Goal: Information Seeking & Learning: Learn about a topic

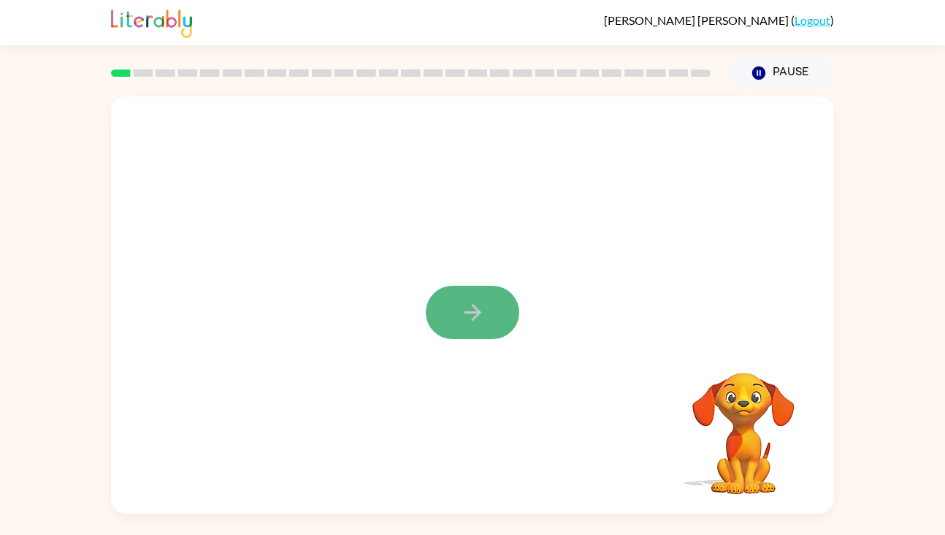
click at [471, 311] on icon "button" at bounding box center [473, 312] width 26 height 26
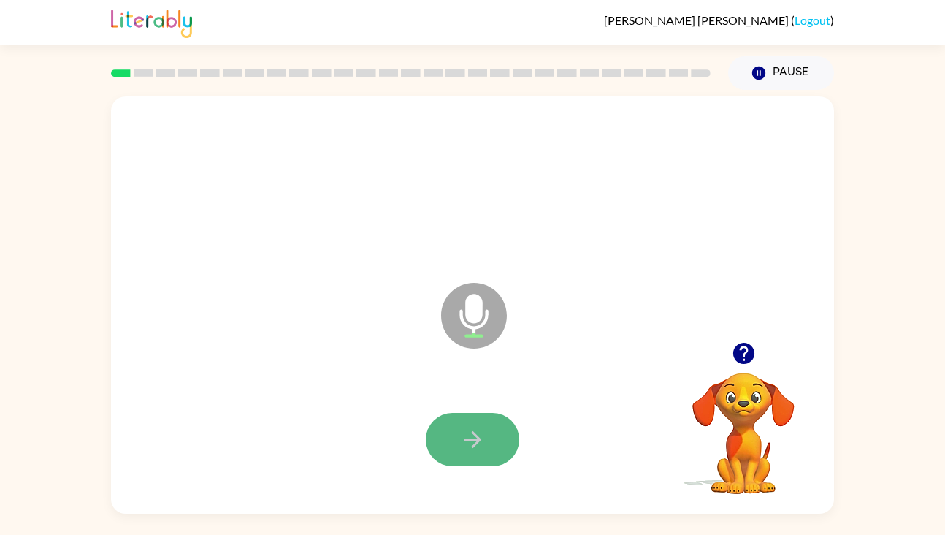
click at [464, 439] on icon "button" at bounding box center [472, 439] width 17 height 17
click at [476, 439] on icon "button" at bounding box center [472, 439] width 17 height 17
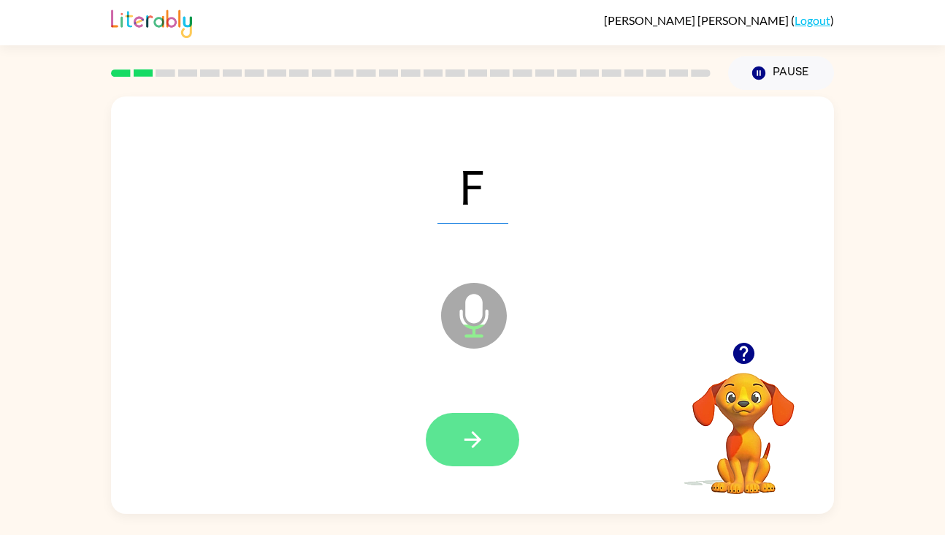
click at [463, 430] on icon "button" at bounding box center [473, 439] width 26 height 26
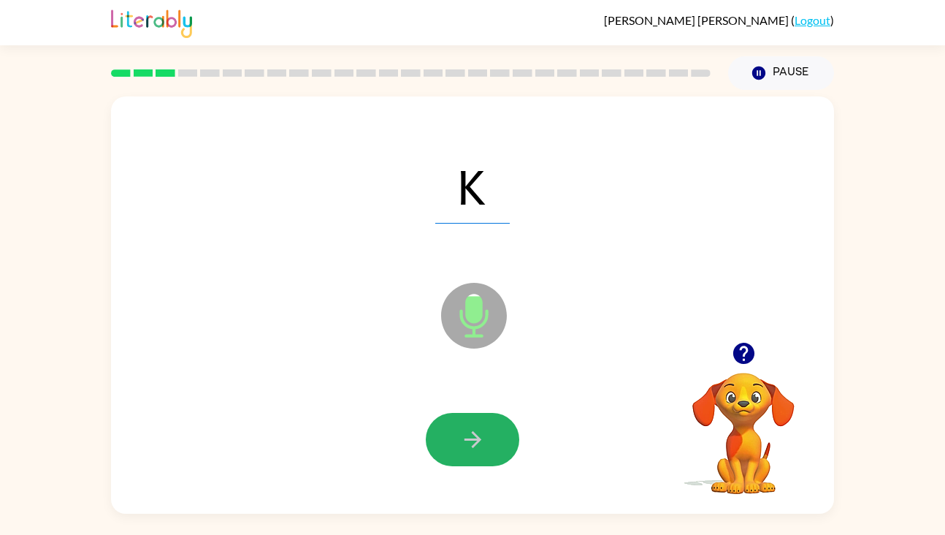
click at [463, 430] on icon "button" at bounding box center [473, 439] width 26 height 26
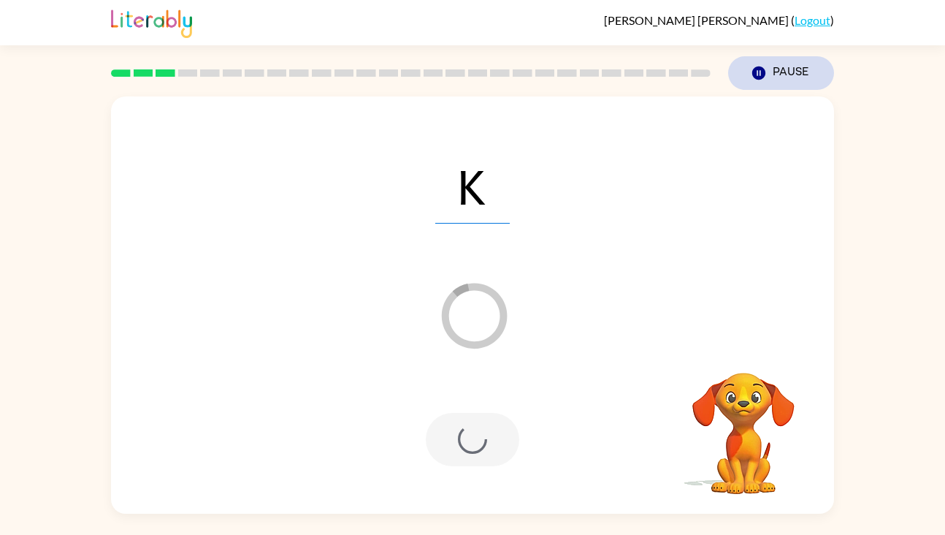
click at [791, 69] on button "Pause Pause" at bounding box center [781, 73] width 106 height 34
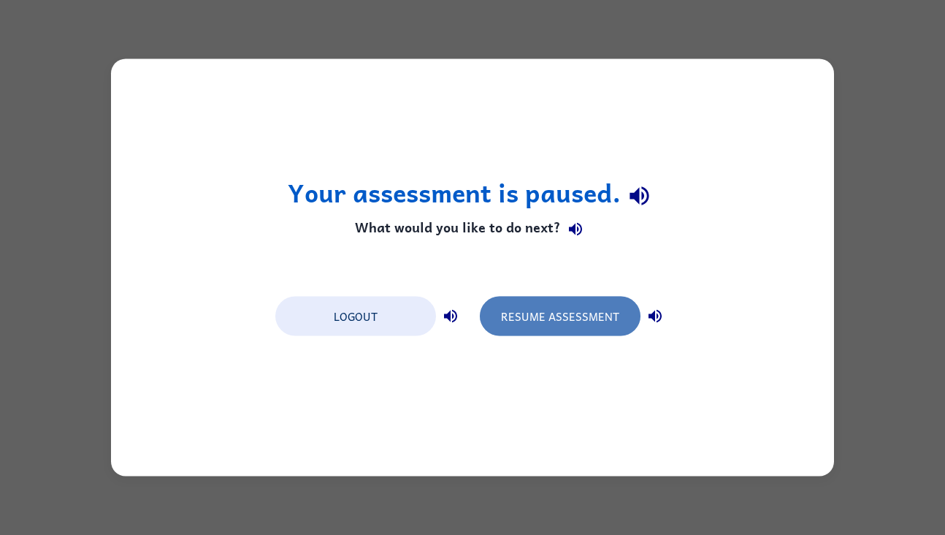
click at [578, 319] on button "Resume Assessment" at bounding box center [560, 315] width 161 height 39
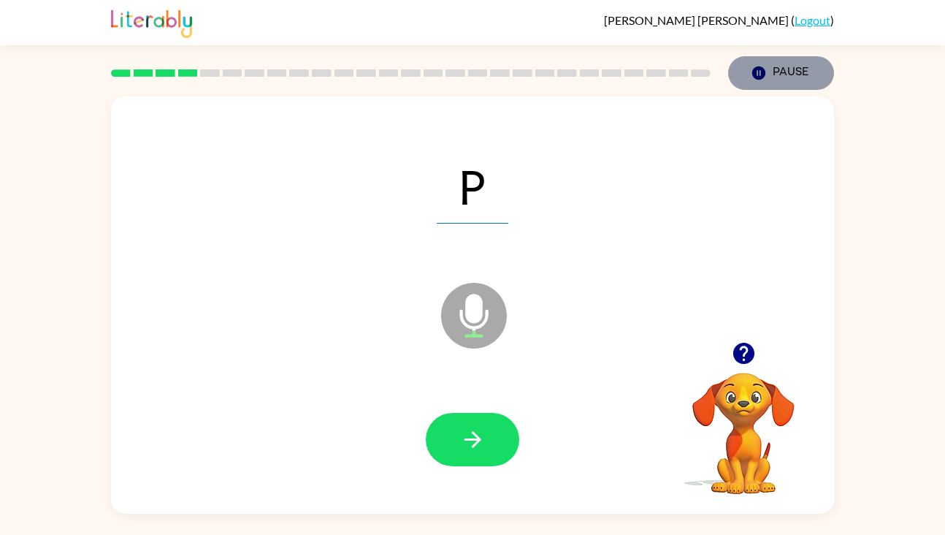
click at [767, 75] on button "Pause Pause" at bounding box center [781, 73] width 106 height 34
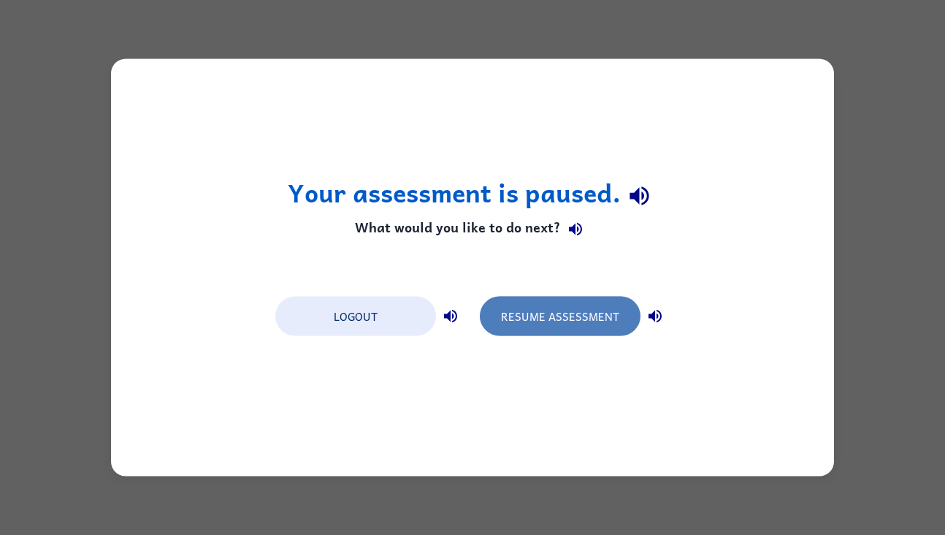
click at [586, 318] on button "Resume Assessment" at bounding box center [560, 315] width 161 height 39
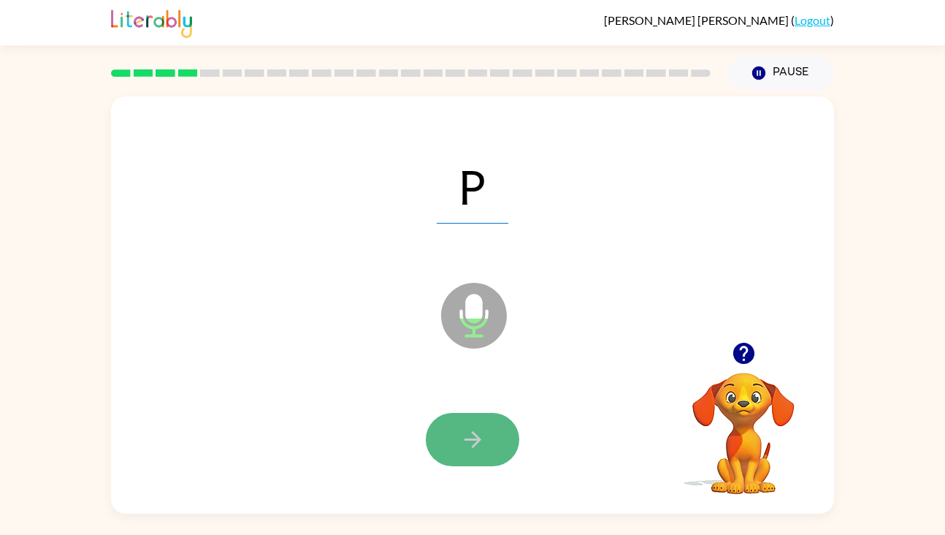
click at [478, 443] on icon "button" at bounding box center [473, 439] width 26 height 26
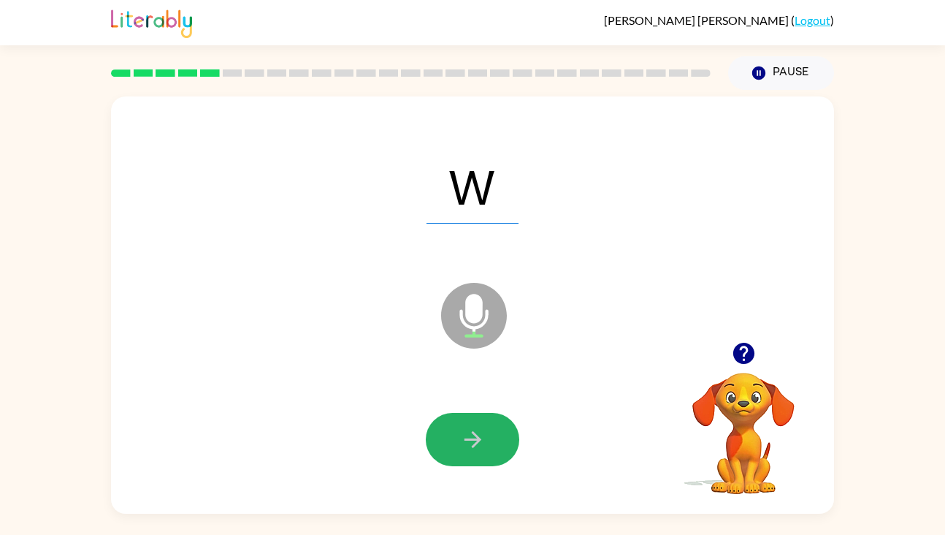
click at [478, 443] on icon "button" at bounding box center [473, 439] width 26 height 26
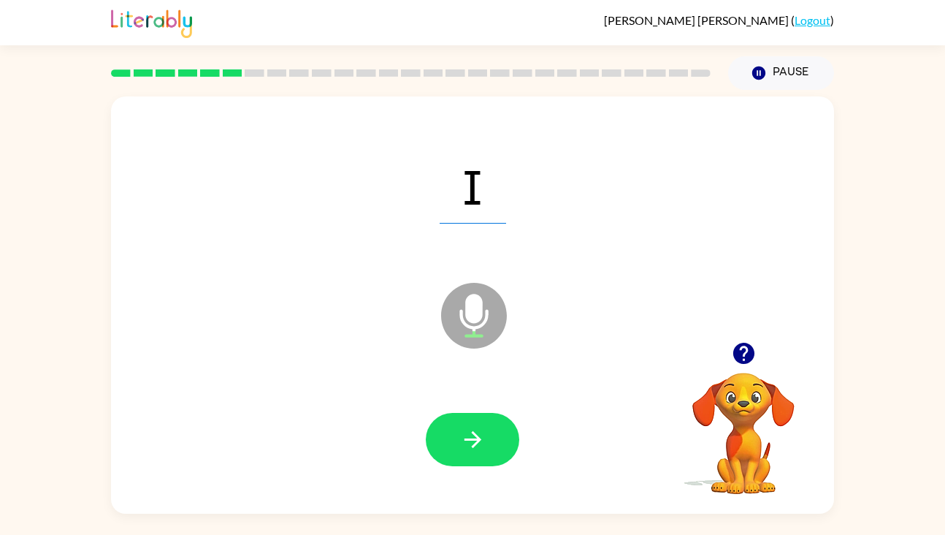
click at [478, 443] on icon "button" at bounding box center [473, 439] width 26 height 26
click at [773, 69] on button "Pause Pause" at bounding box center [781, 73] width 106 height 34
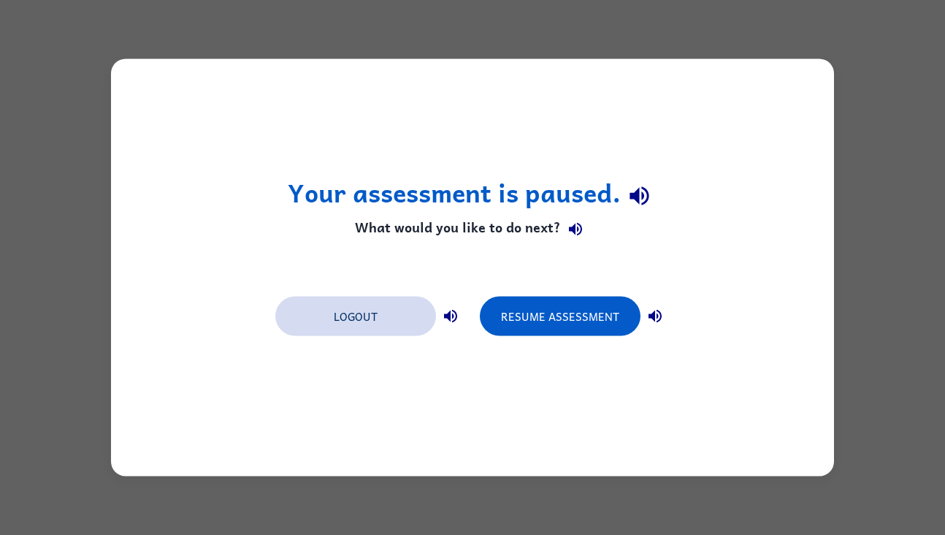
click at [360, 324] on button "Logout" at bounding box center [355, 315] width 161 height 39
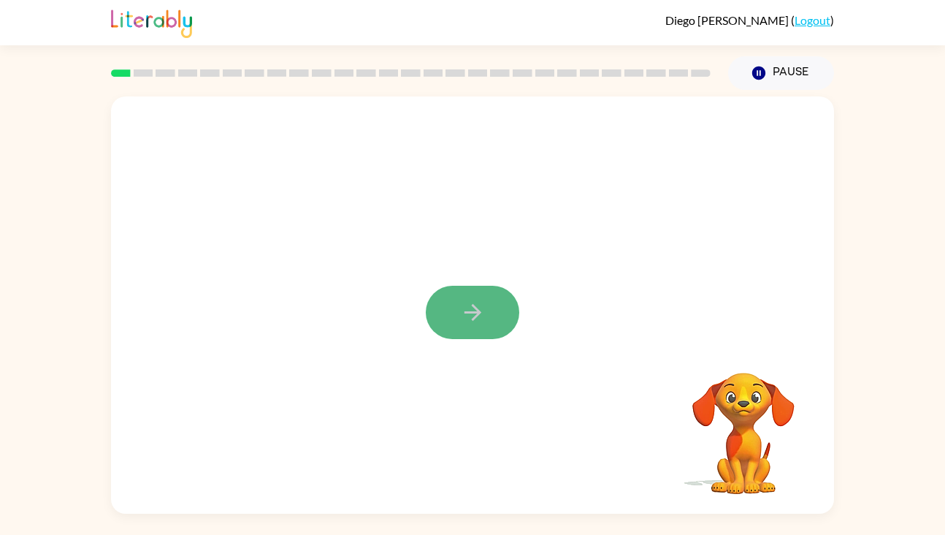
click at [476, 318] on icon "button" at bounding box center [473, 312] width 26 height 26
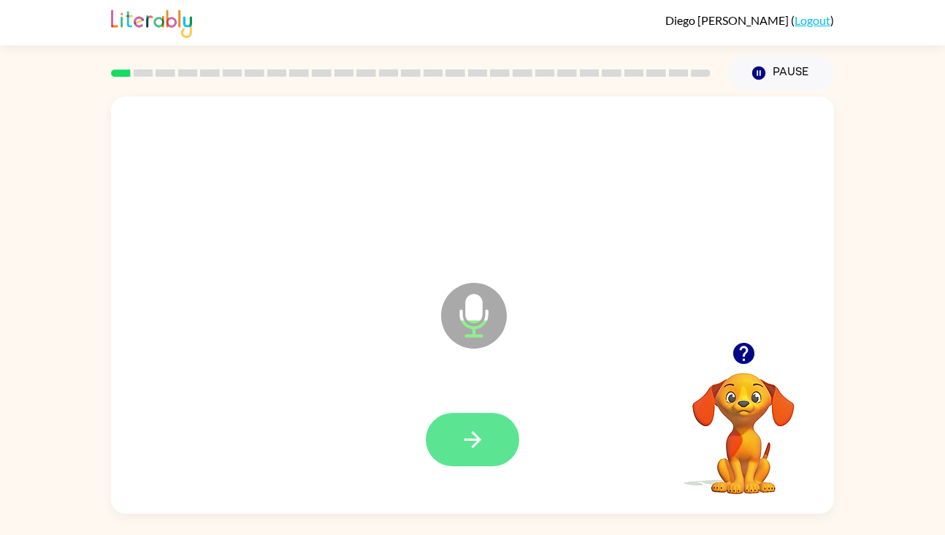
click at [467, 439] on icon "button" at bounding box center [472, 439] width 17 height 17
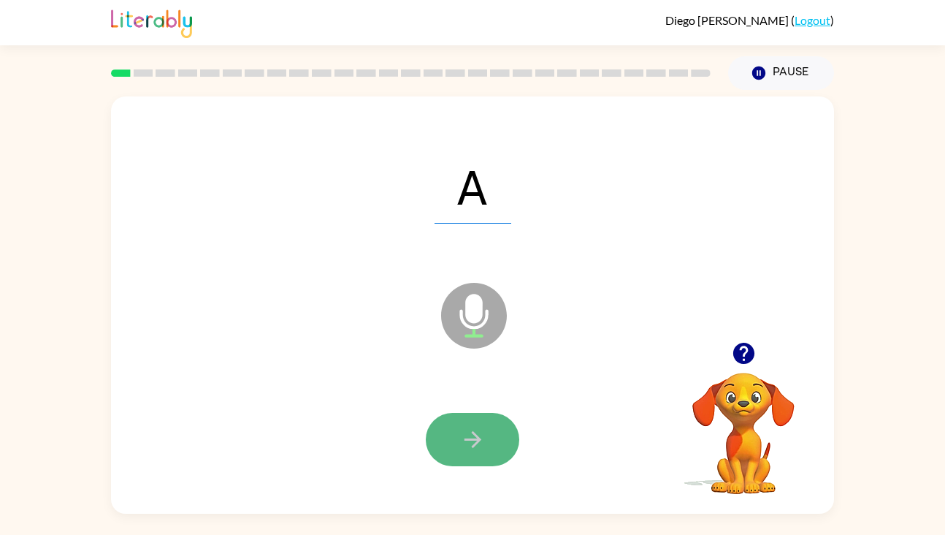
click at [475, 435] on icon "button" at bounding box center [472, 439] width 17 height 17
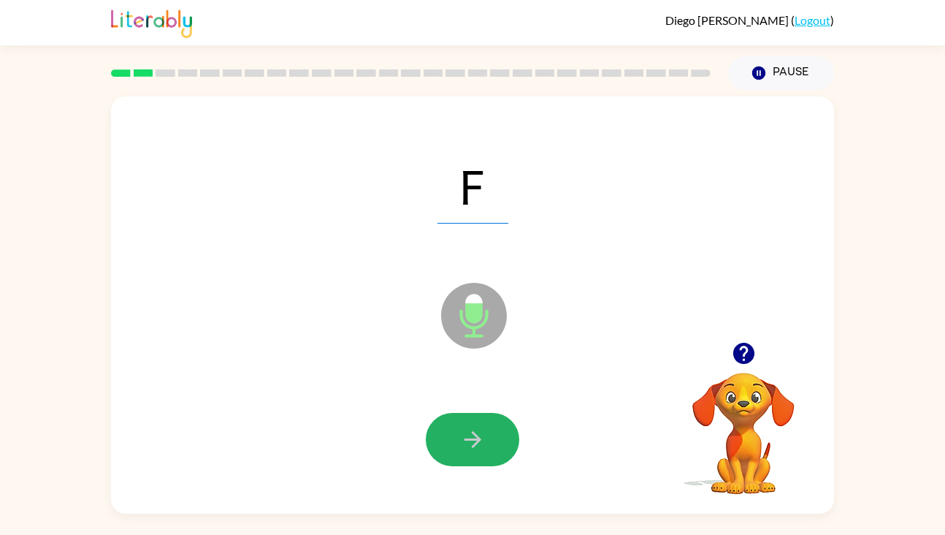
click at [475, 435] on icon "button" at bounding box center [472, 439] width 17 height 17
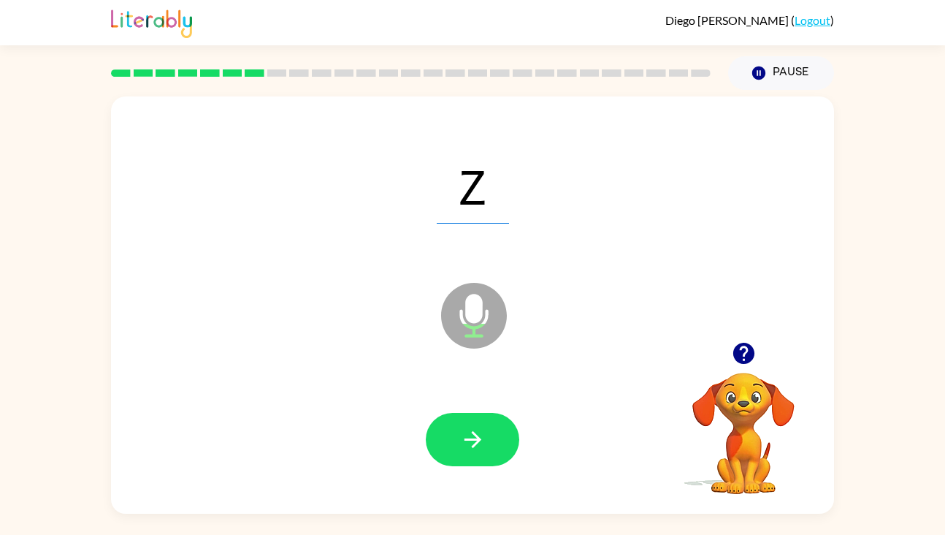
click at [475, 435] on icon "button" at bounding box center [472, 439] width 17 height 17
click at [784, 77] on button "Pause Pause" at bounding box center [781, 73] width 106 height 34
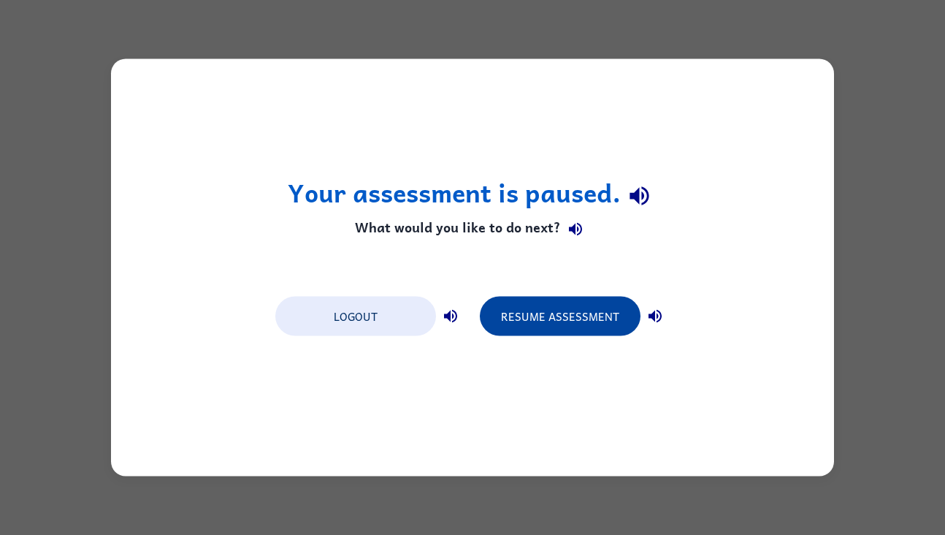
click at [567, 300] on button "Resume Assessment" at bounding box center [560, 315] width 161 height 39
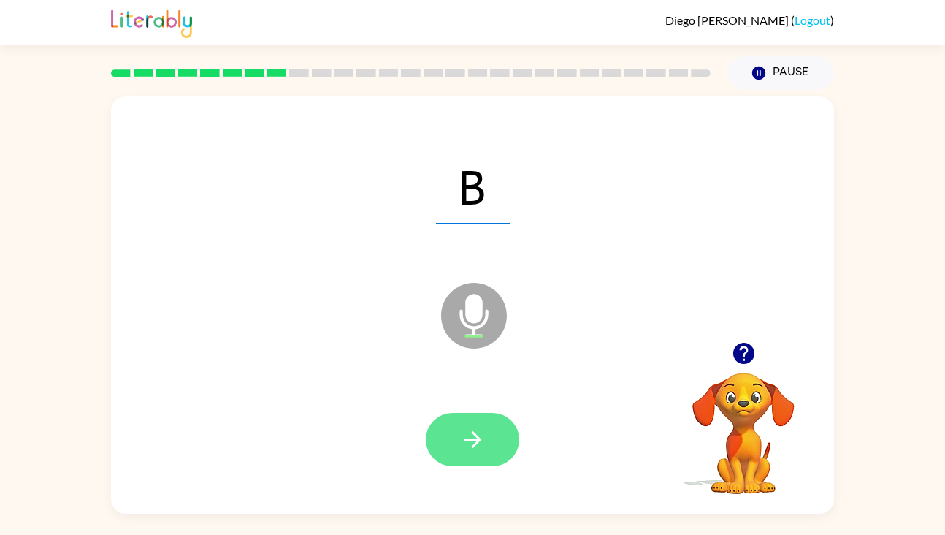
click at [491, 447] on button "button" at bounding box center [472, 439] width 93 height 53
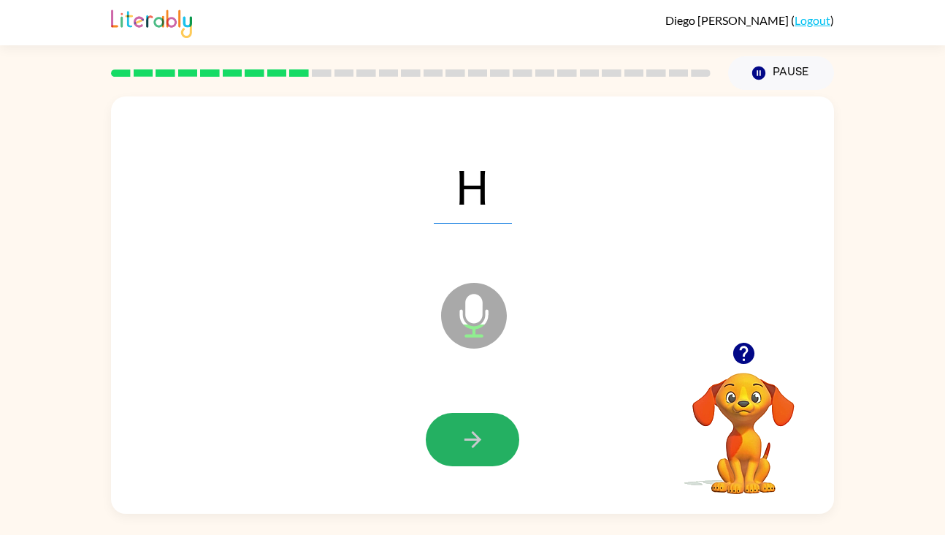
click at [491, 447] on button "button" at bounding box center [472, 439] width 93 height 53
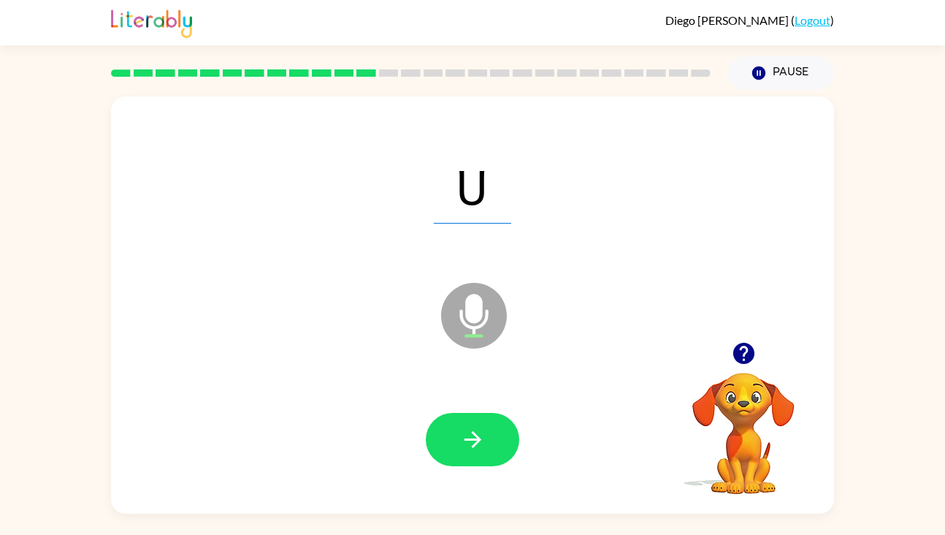
click at [491, 447] on button "button" at bounding box center [472, 439] width 93 height 53
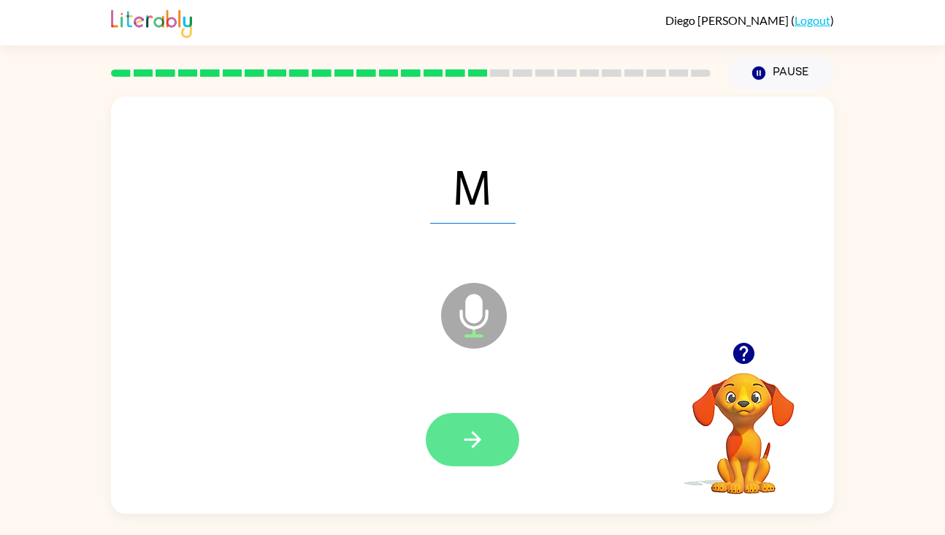
click at [444, 432] on button "button" at bounding box center [472, 439] width 93 height 53
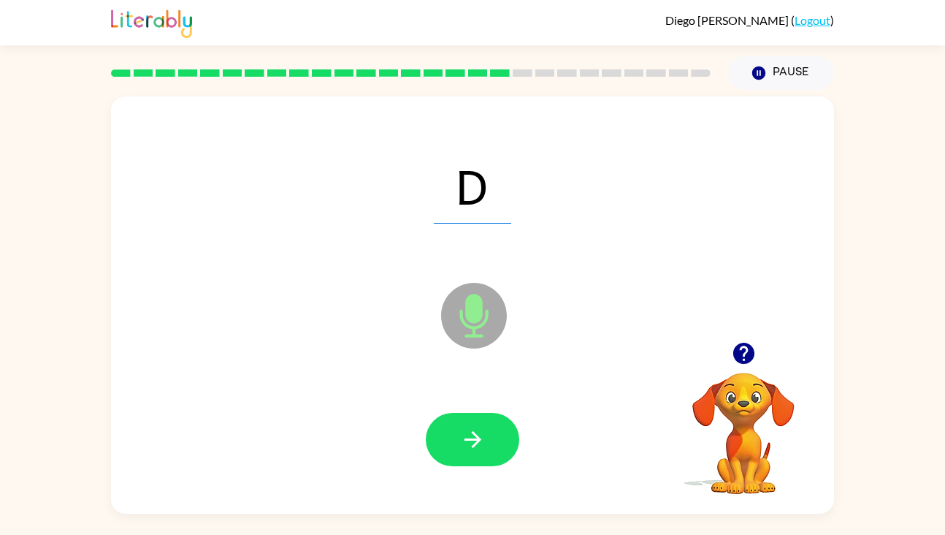
click at [444, 432] on button "button" at bounding box center [472, 439] width 93 height 53
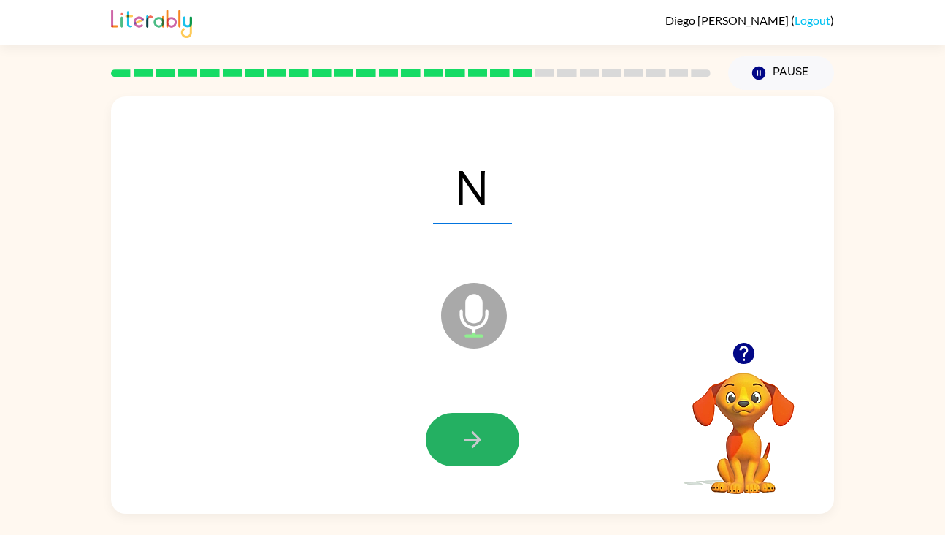
click at [444, 432] on button "button" at bounding box center [472, 439] width 93 height 53
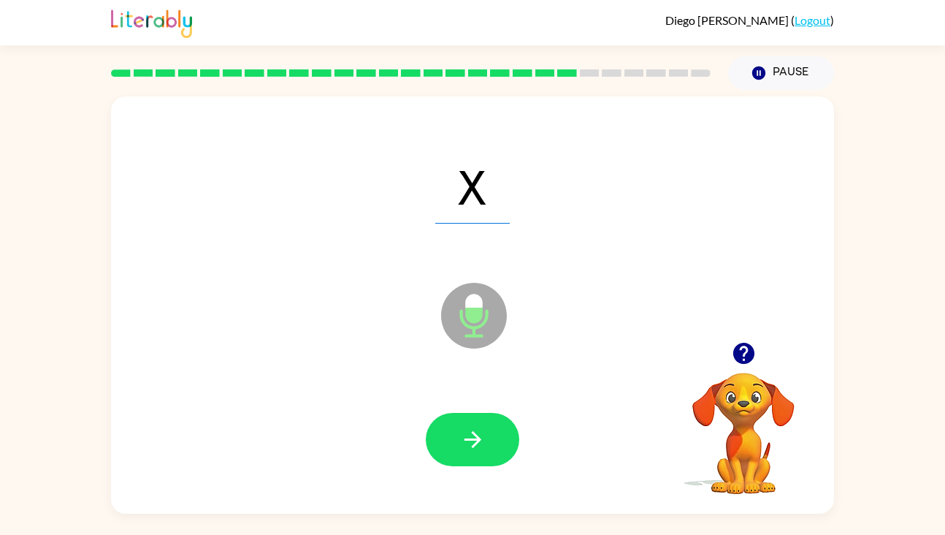
click at [444, 432] on button "button" at bounding box center [472, 439] width 93 height 53
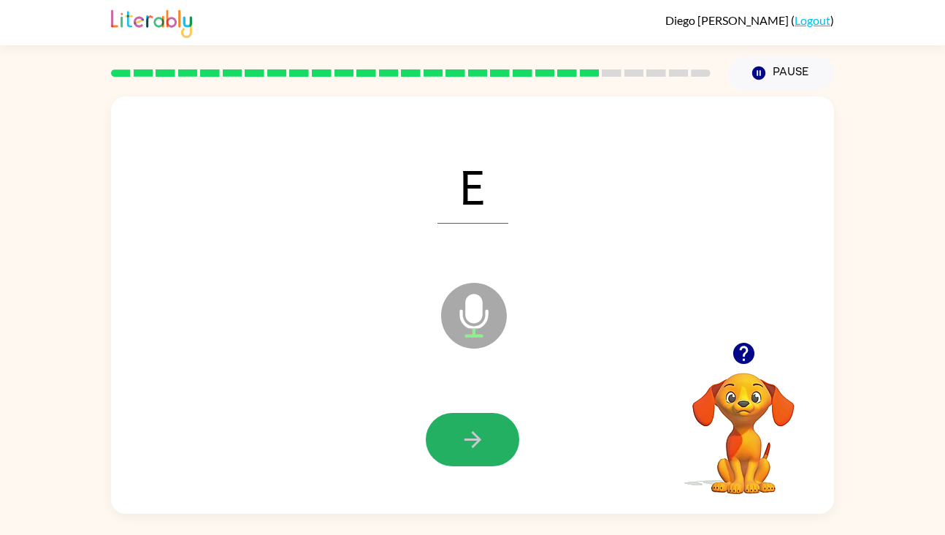
click at [444, 432] on button "button" at bounding box center [472, 439] width 93 height 53
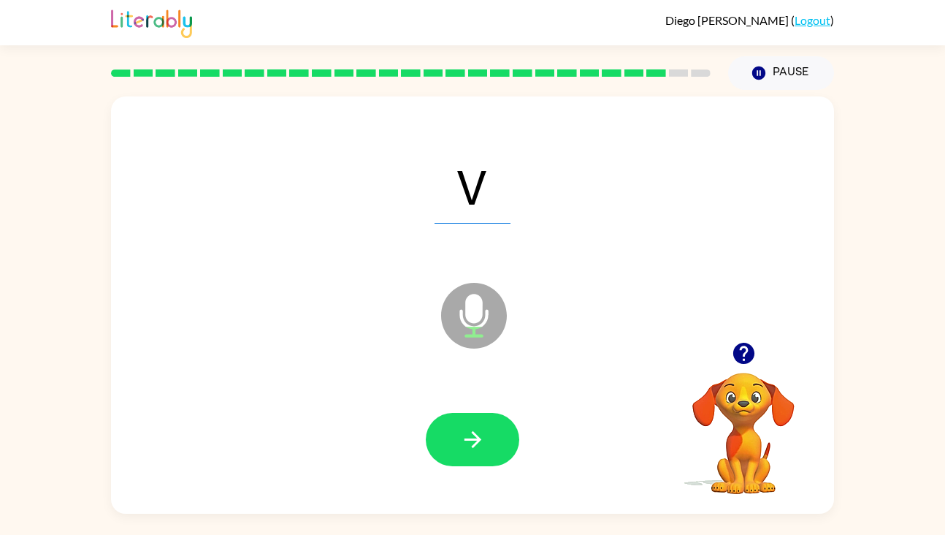
click at [444, 432] on button "button" at bounding box center [472, 439] width 93 height 53
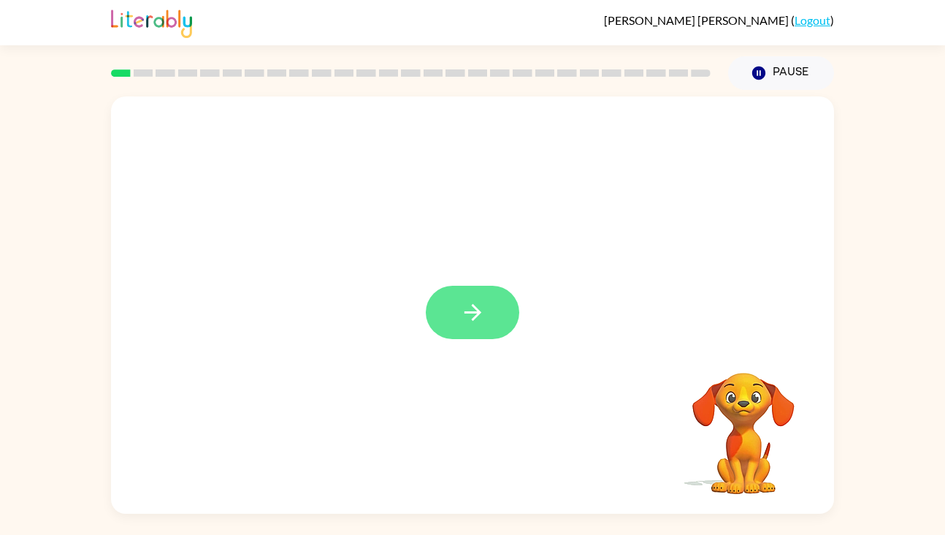
click at [434, 310] on button "button" at bounding box center [472, 312] width 93 height 53
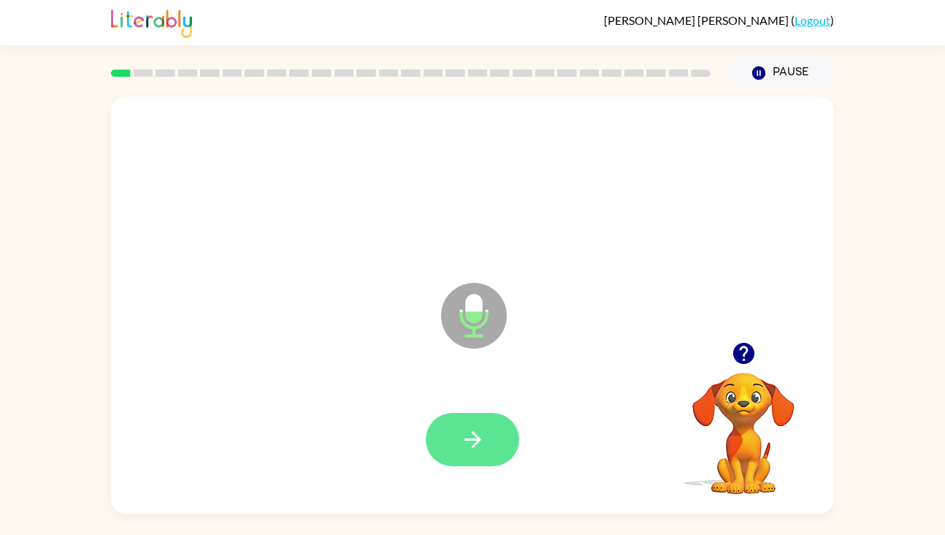
click at [478, 433] on icon "button" at bounding box center [473, 439] width 26 height 26
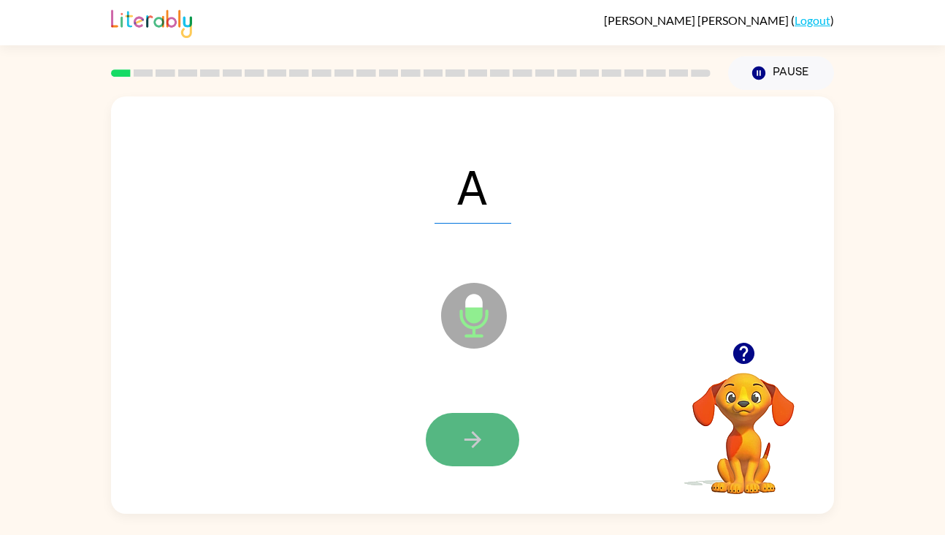
click at [483, 453] on button "button" at bounding box center [472, 439] width 93 height 53
click at [478, 445] on icon "button" at bounding box center [473, 439] width 26 height 26
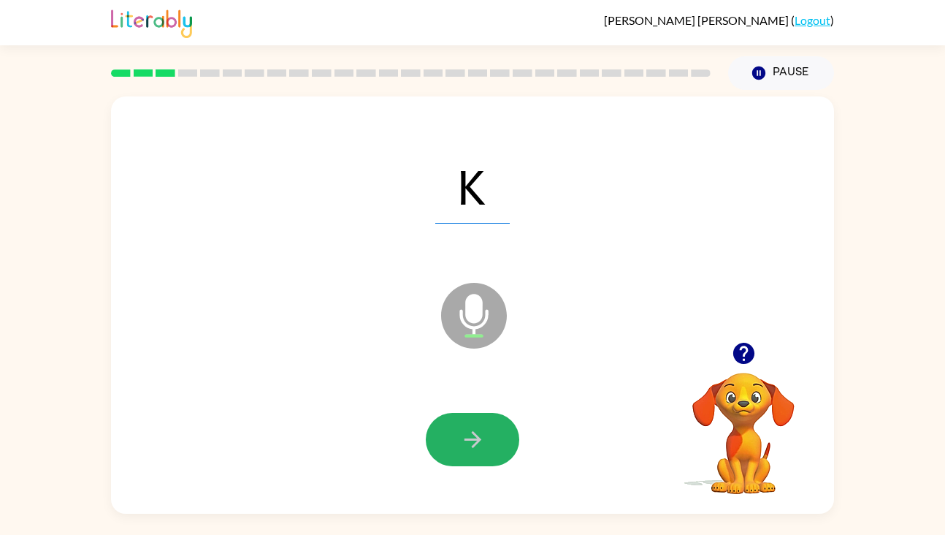
click at [478, 445] on icon "button" at bounding box center [473, 439] width 26 height 26
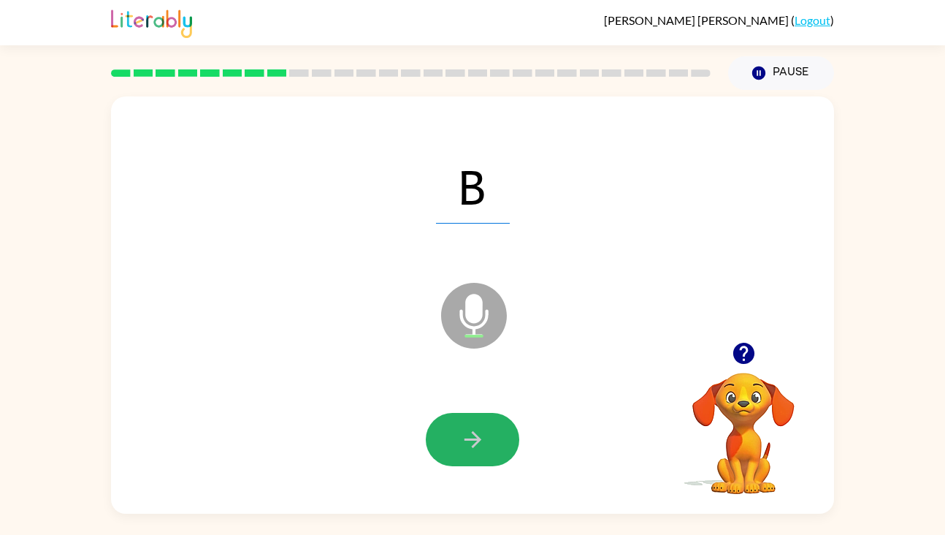
click at [478, 445] on icon "button" at bounding box center [473, 439] width 26 height 26
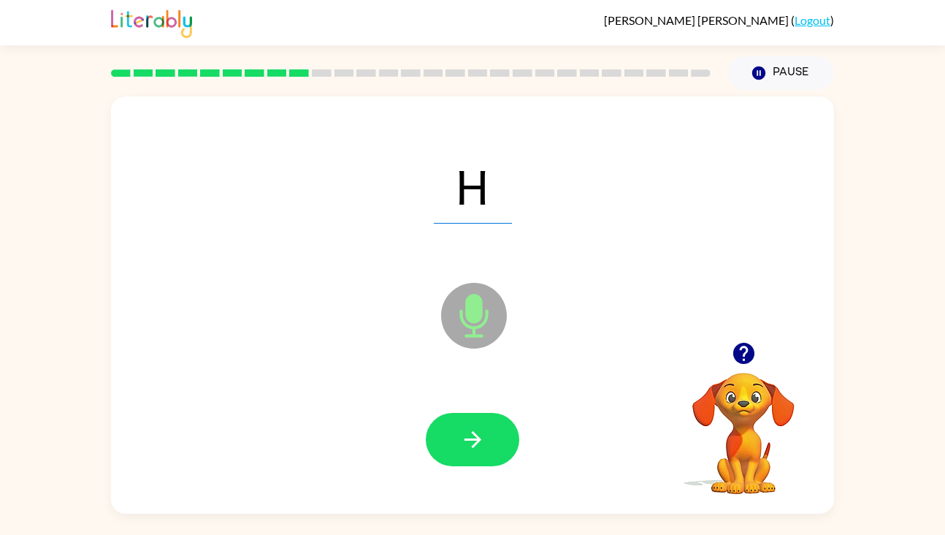
click at [478, 445] on icon "button" at bounding box center [473, 439] width 26 height 26
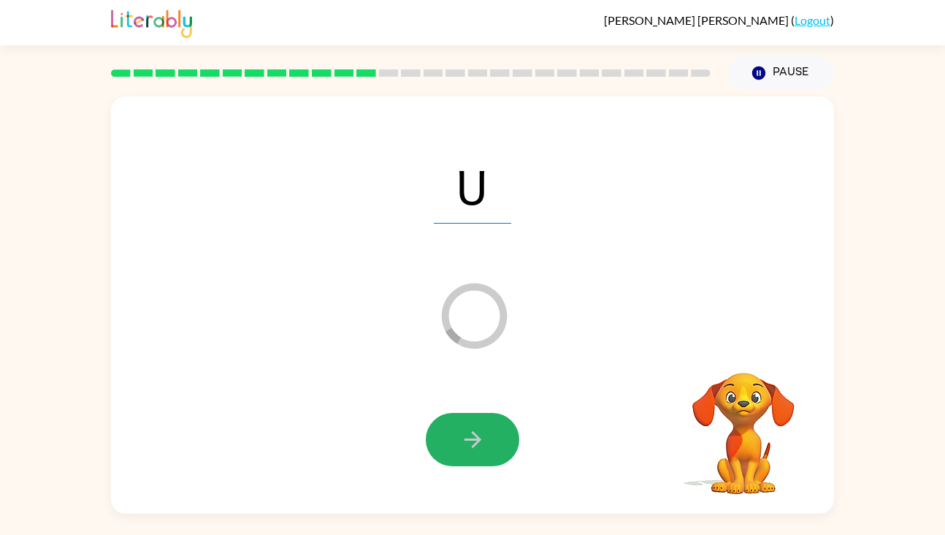
click at [478, 445] on icon "button" at bounding box center [473, 439] width 26 height 26
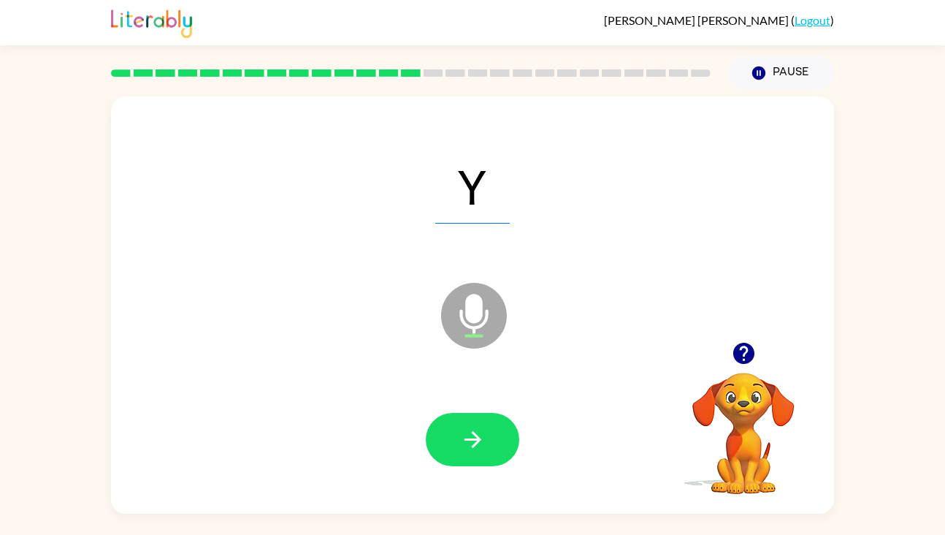
click at [478, 445] on icon "button" at bounding box center [473, 439] width 26 height 26
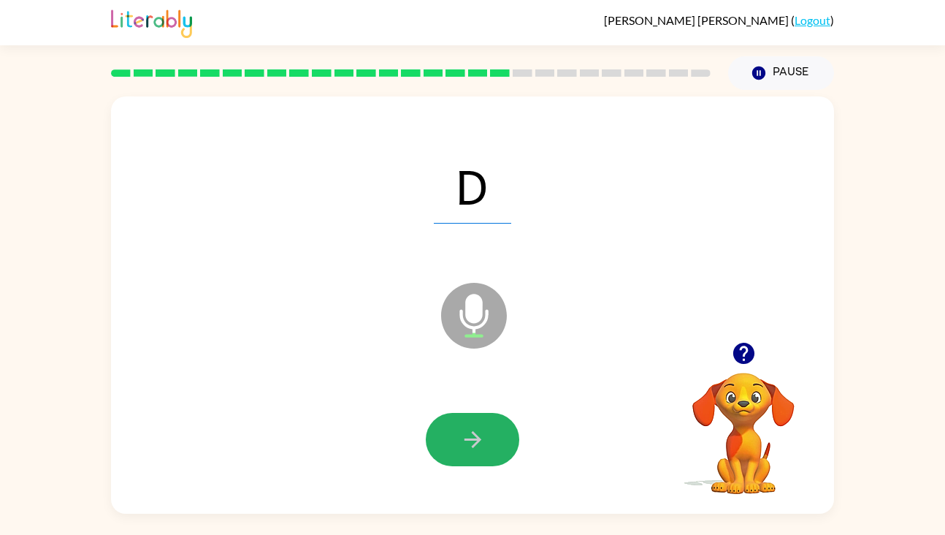
click at [478, 445] on icon "button" at bounding box center [473, 439] width 26 height 26
click at [510, 449] on button "button" at bounding box center [472, 439] width 93 height 53
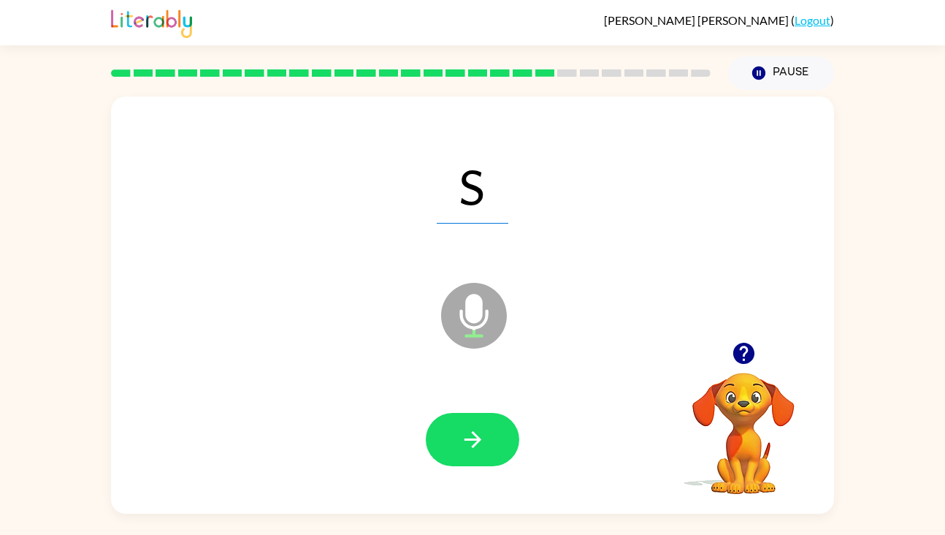
click at [510, 449] on button "button" at bounding box center [472, 439] width 93 height 53
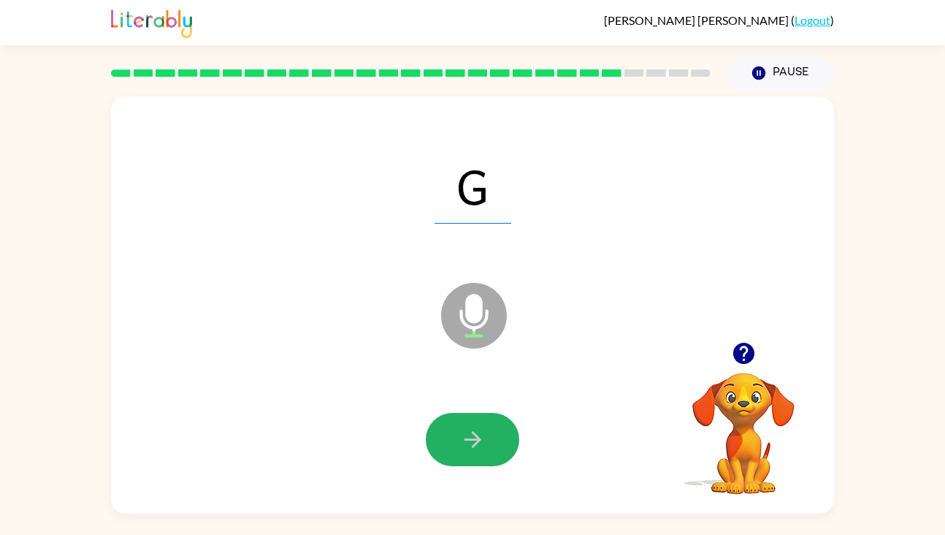
click at [510, 449] on button "button" at bounding box center [472, 439] width 93 height 53
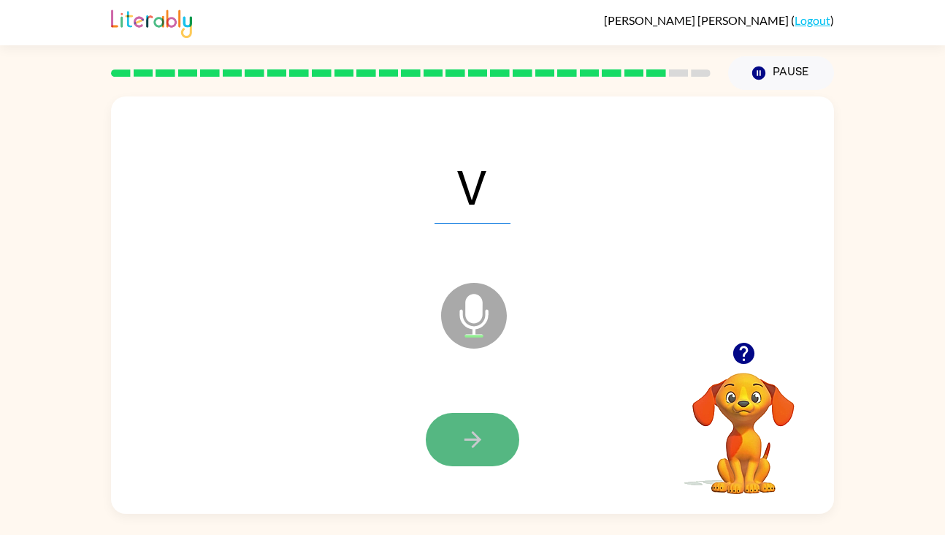
click at [510, 449] on button "button" at bounding box center [472, 439] width 93 height 53
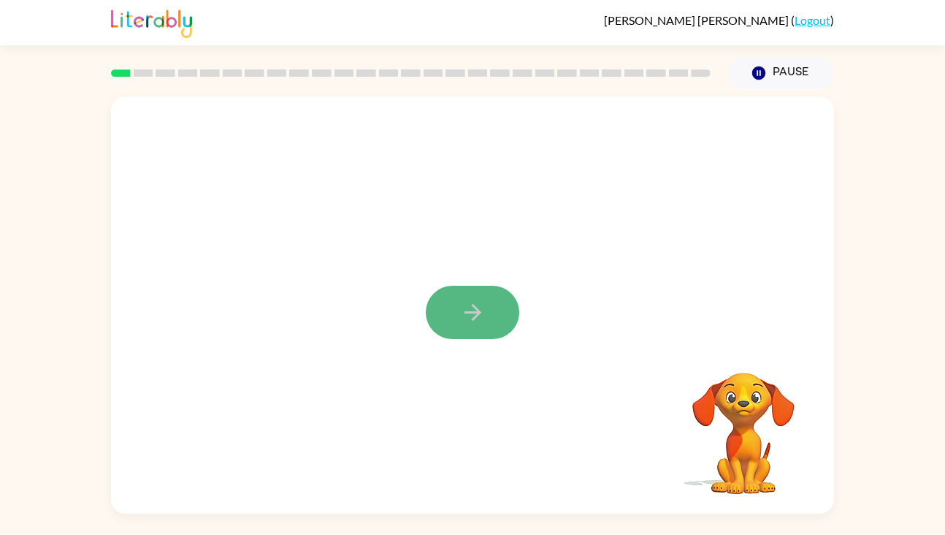
click at [474, 312] on icon "button" at bounding box center [472, 312] width 17 height 17
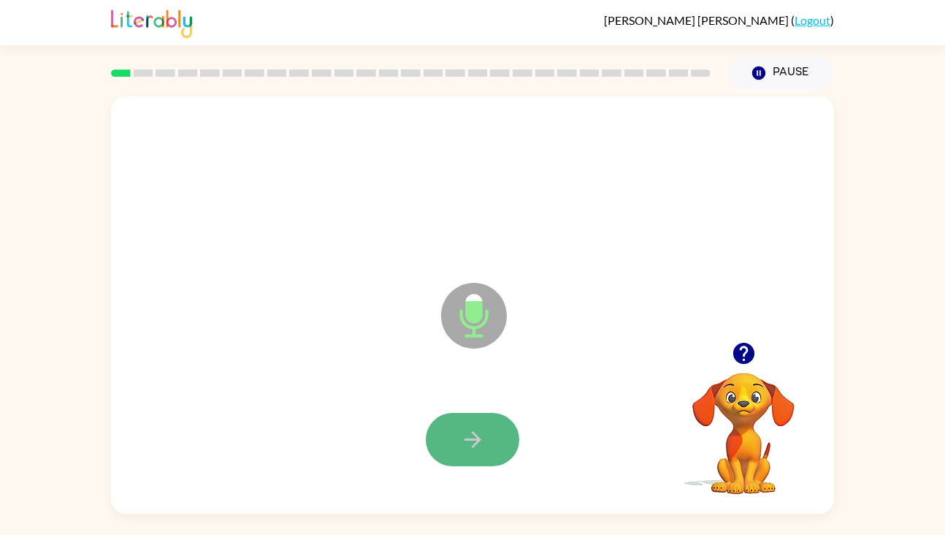
click at [499, 429] on button "button" at bounding box center [472, 439] width 93 height 53
click at [480, 439] on icon "button" at bounding box center [472, 439] width 17 height 17
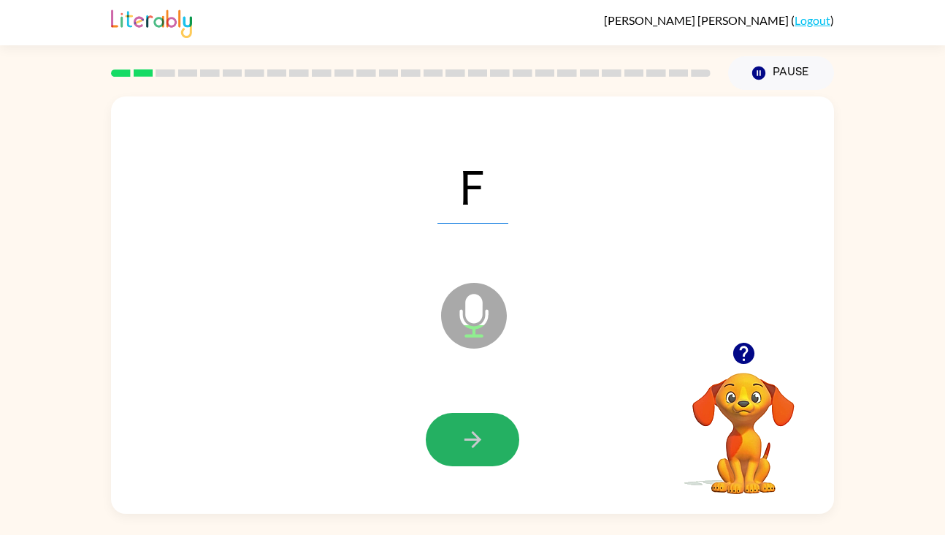
click at [480, 439] on icon "button" at bounding box center [472, 439] width 17 height 17
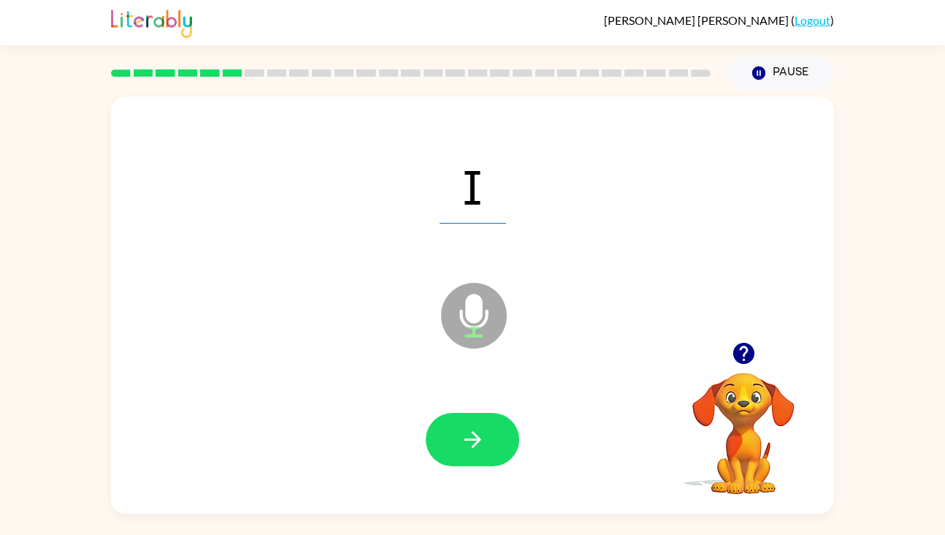
click at [480, 439] on icon "button" at bounding box center [472, 439] width 17 height 17
click at [781, 71] on button "Pause Pause" at bounding box center [781, 73] width 106 height 34
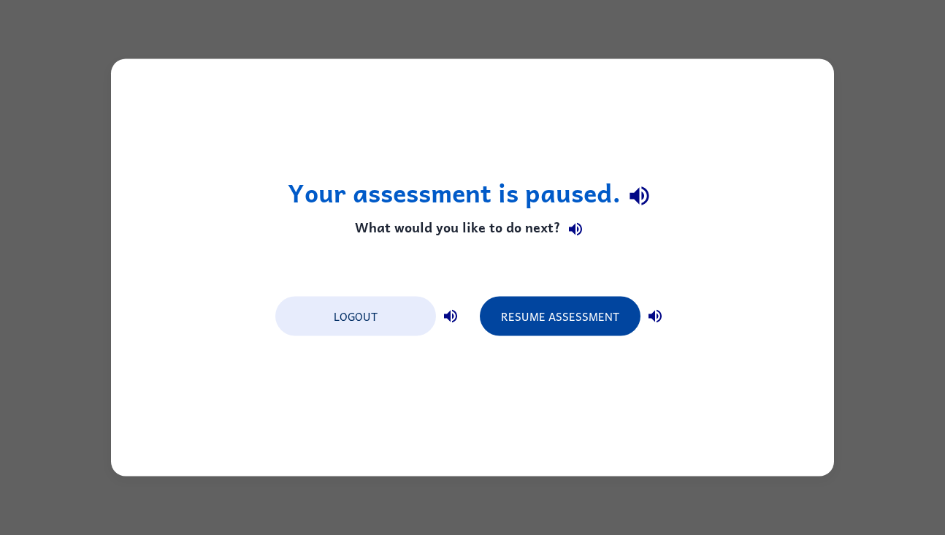
click at [567, 307] on button "Resume Assessment" at bounding box center [560, 315] width 161 height 39
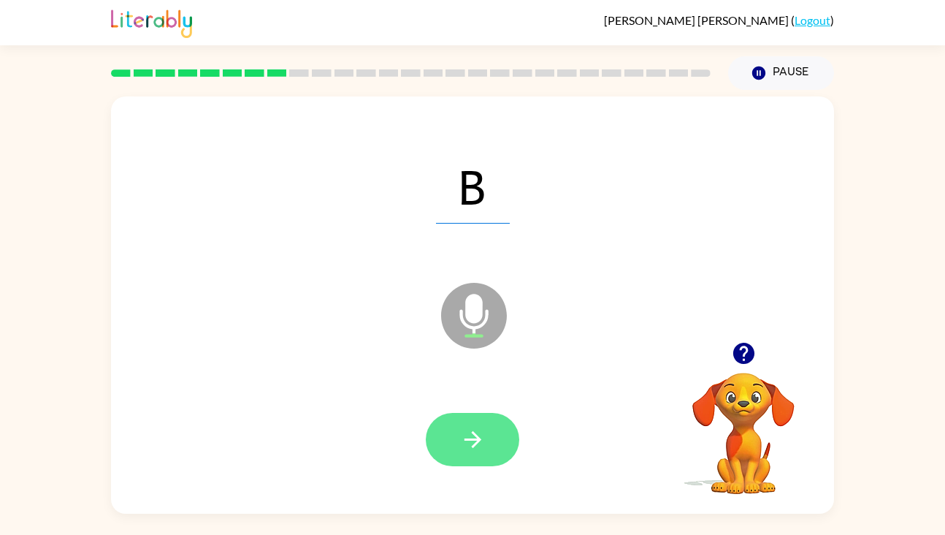
click at [473, 435] on icon "button" at bounding box center [473, 439] width 26 height 26
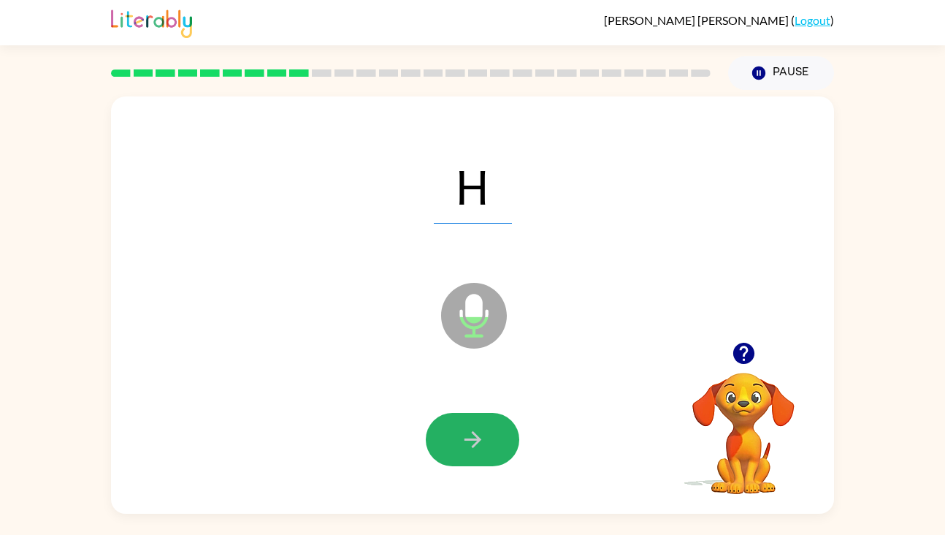
click at [473, 435] on icon "button" at bounding box center [473, 439] width 26 height 26
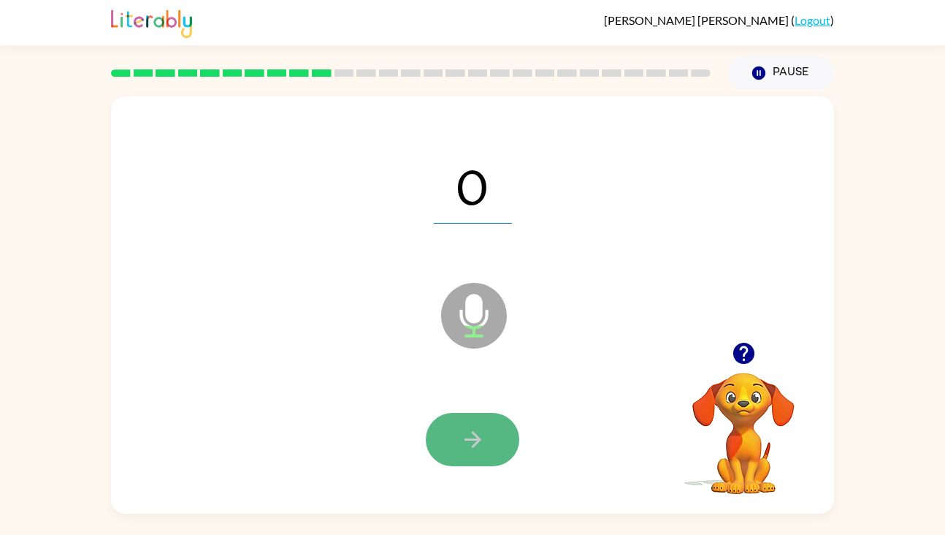
click at [483, 448] on icon "button" at bounding box center [473, 439] width 26 height 26
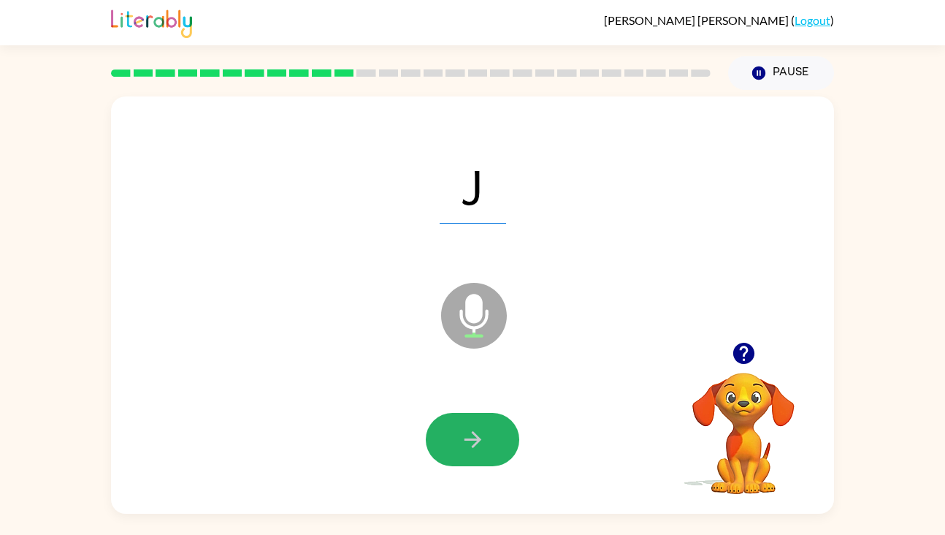
click at [483, 448] on icon "button" at bounding box center [473, 439] width 26 height 26
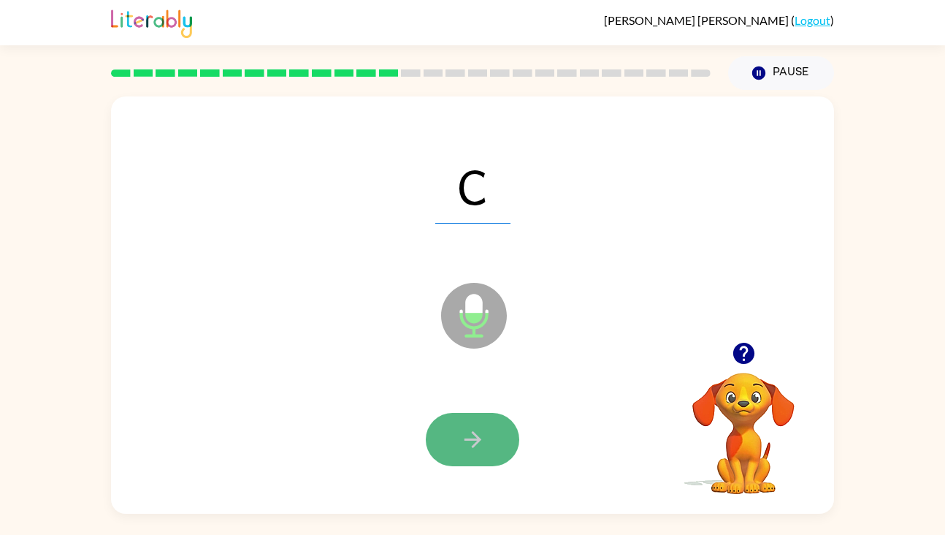
click at [451, 444] on button "button" at bounding box center [472, 439] width 93 height 53
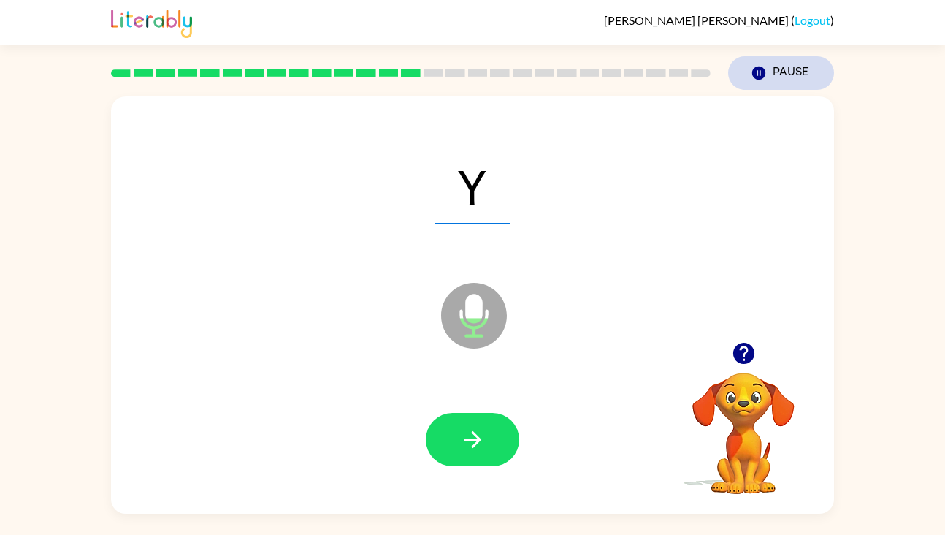
click at [775, 61] on button "Pause Pause" at bounding box center [781, 73] width 106 height 34
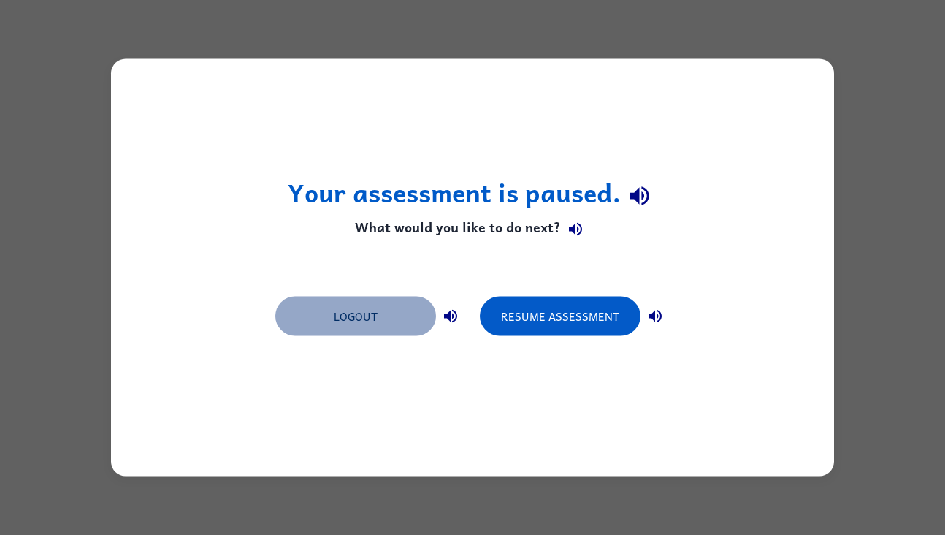
click at [374, 332] on button "Logout" at bounding box center [355, 315] width 161 height 39
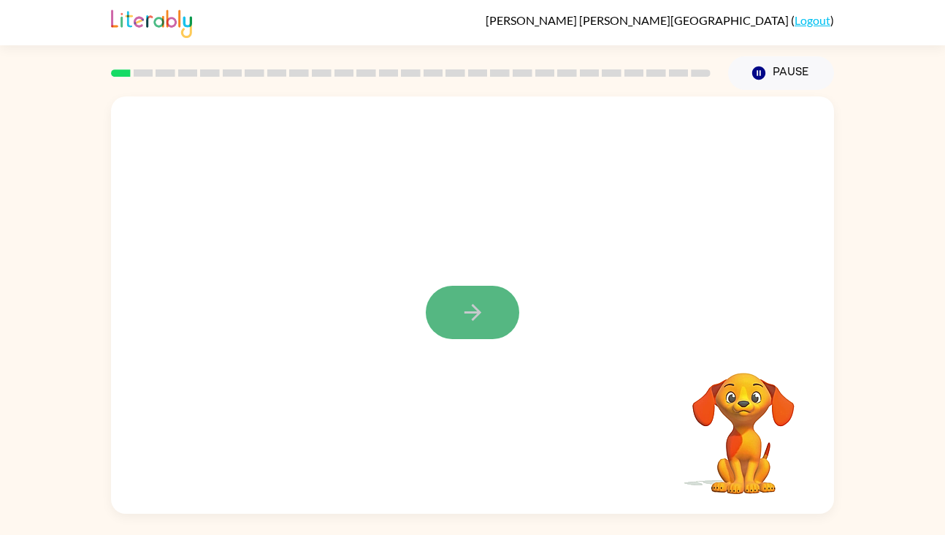
click at [453, 311] on button "button" at bounding box center [472, 312] width 93 height 53
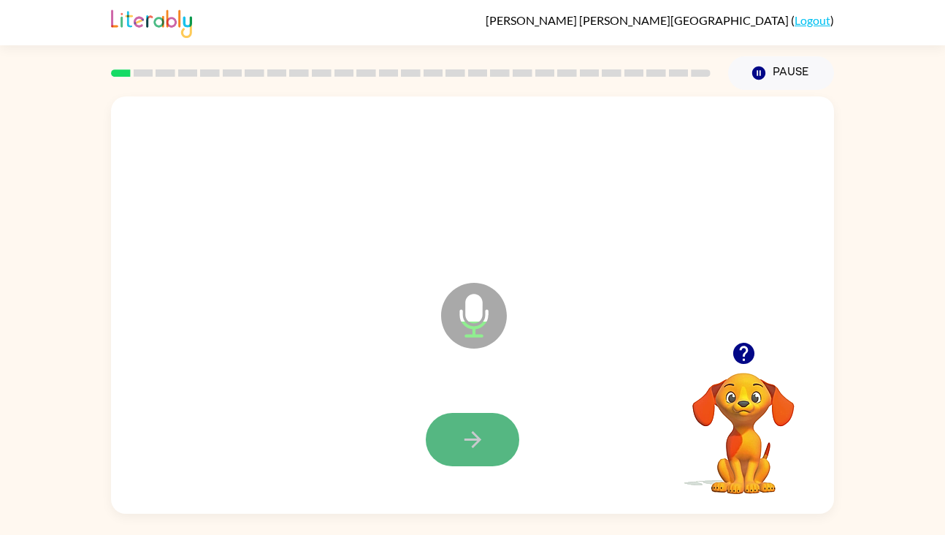
click at [481, 434] on icon "button" at bounding box center [473, 439] width 26 height 26
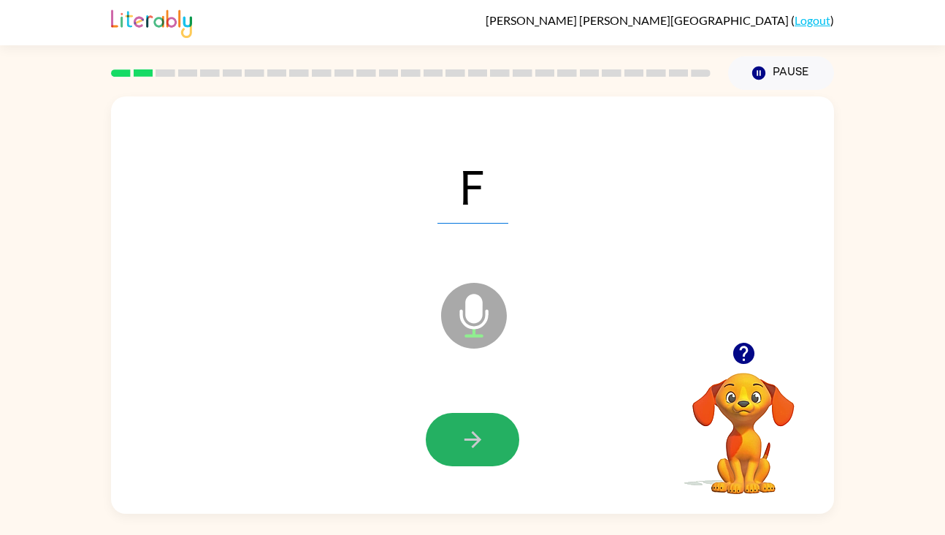
click at [470, 437] on icon "button" at bounding box center [473, 439] width 26 height 26
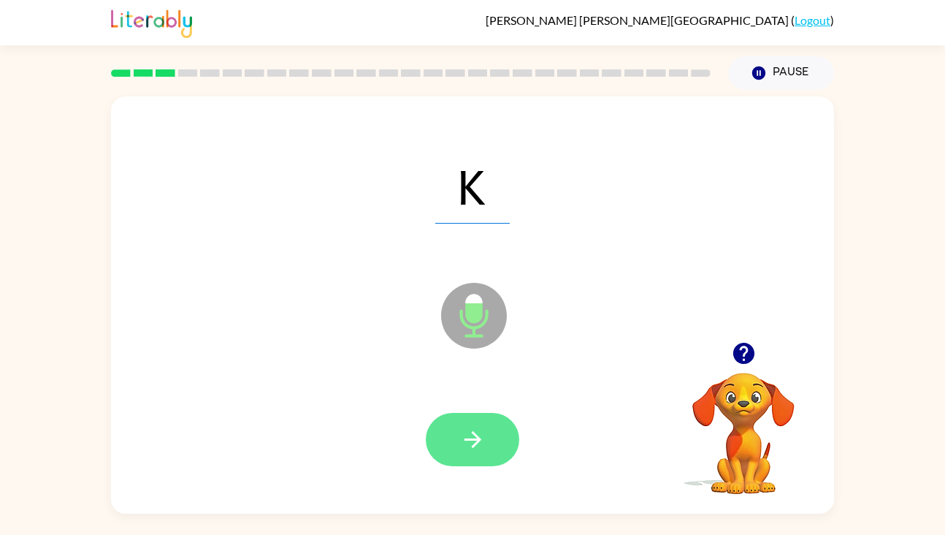
click at [490, 449] on button "button" at bounding box center [472, 439] width 93 height 53
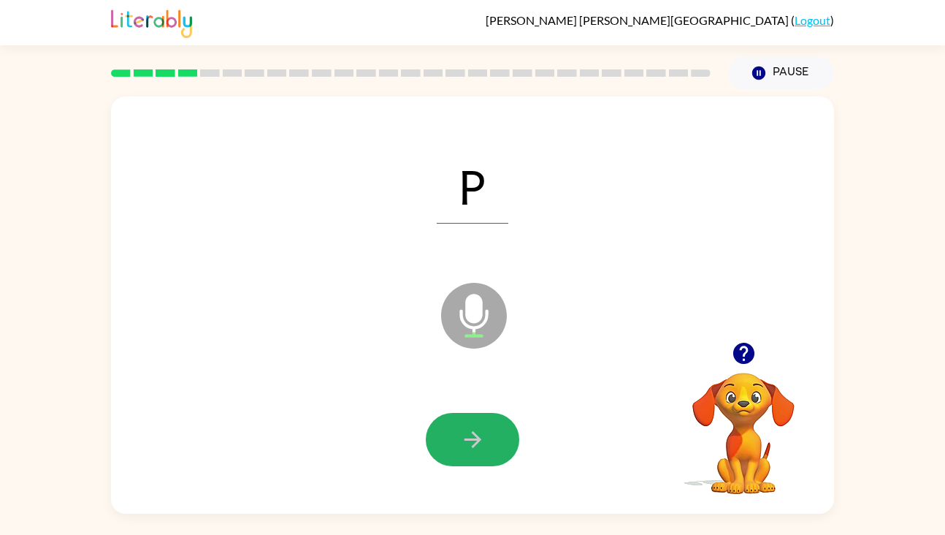
click at [490, 449] on button "button" at bounding box center [472, 439] width 93 height 53
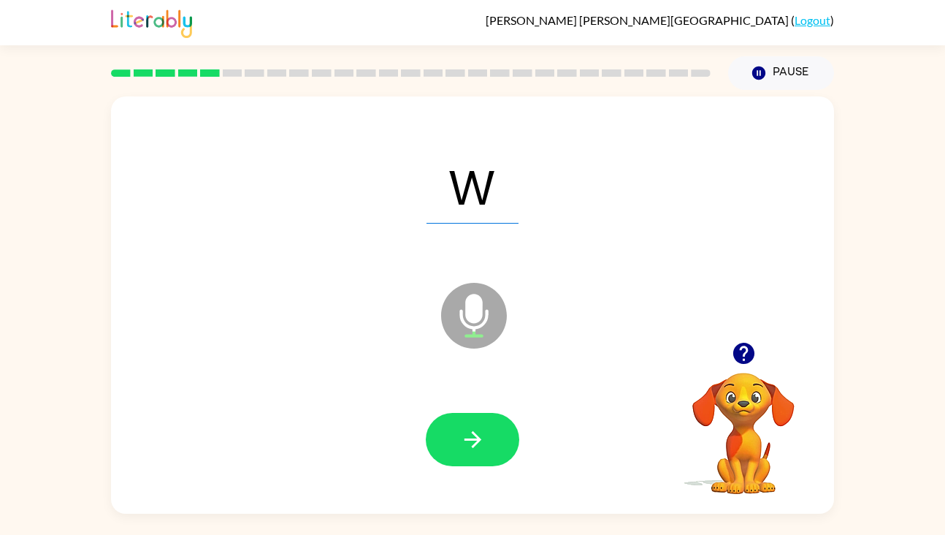
click at [490, 449] on button "button" at bounding box center [472, 439] width 93 height 53
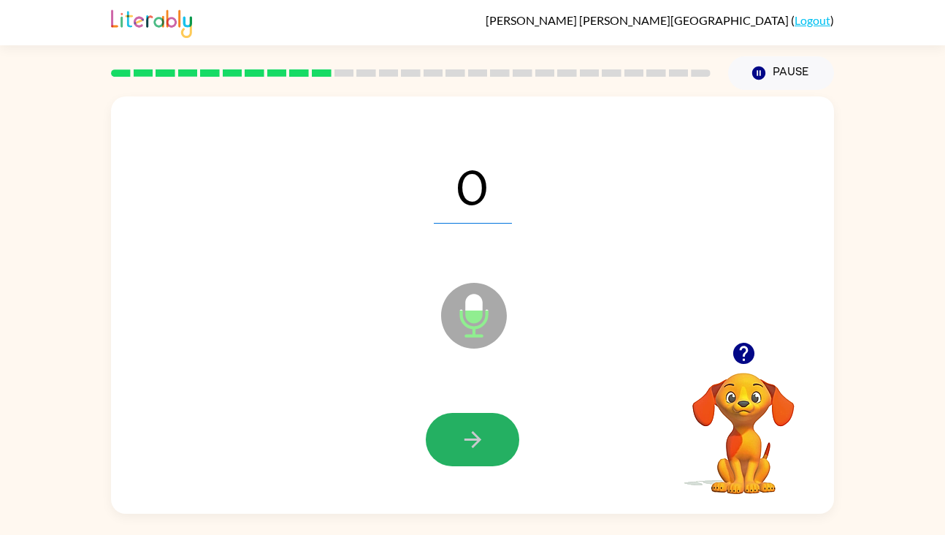
click at [490, 449] on button "button" at bounding box center [472, 439] width 93 height 53
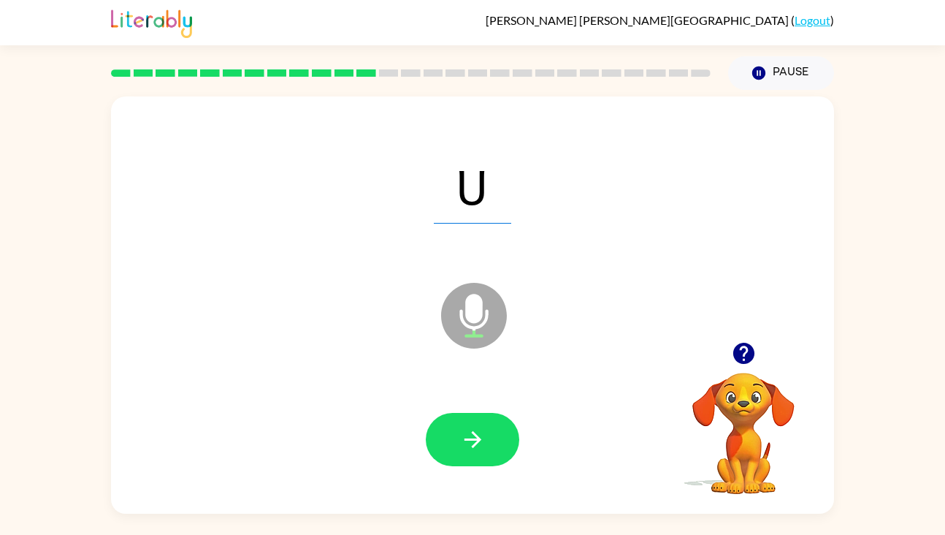
click at [490, 449] on button "button" at bounding box center [472, 439] width 93 height 53
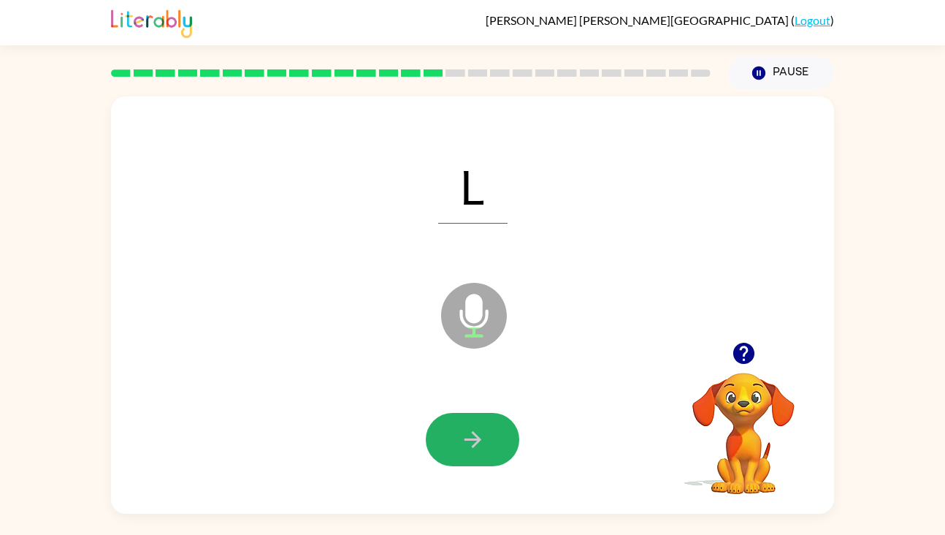
click at [490, 449] on button "button" at bounding box center [472, 439] width 93 height 53
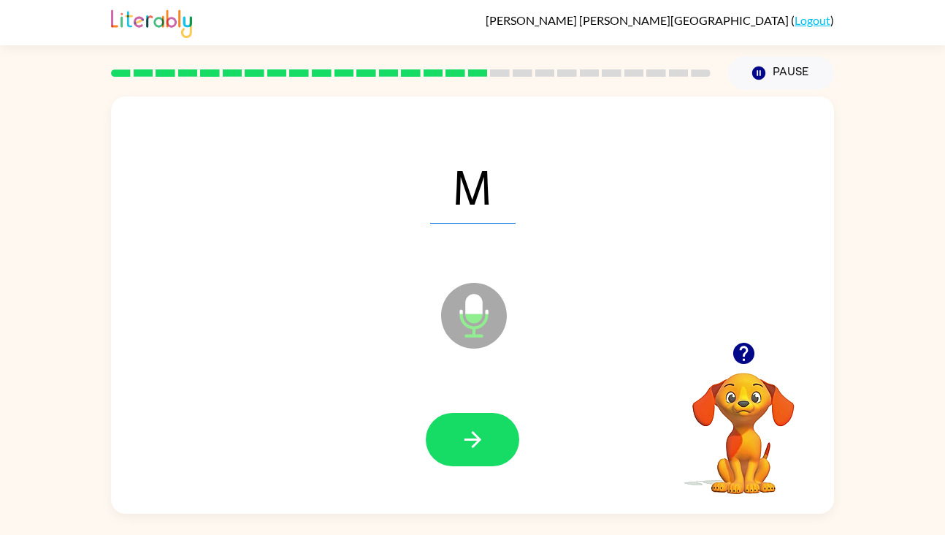
click at [490, 449] on button "button" at bounding box center [472, 439] width 93 height 53
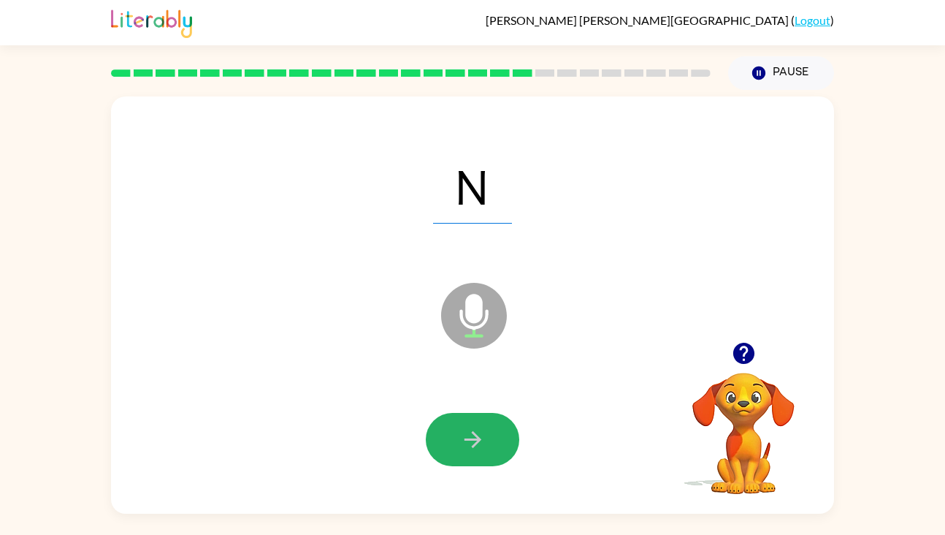
click at [490, 449] on button "button" at bounding box center [472, 439] width 93 height 53
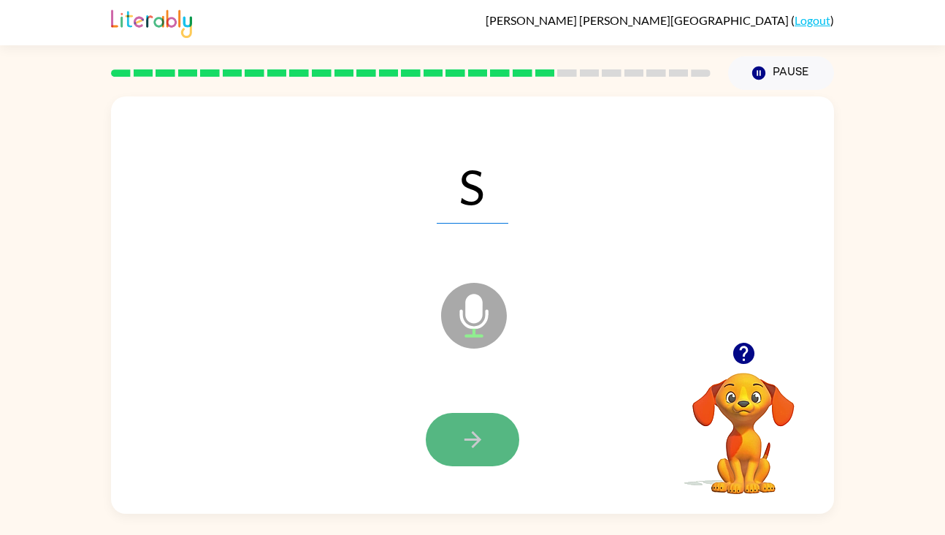
click at [490, 449] on button "button" at bounding box center [472, 439] width 93 height 53
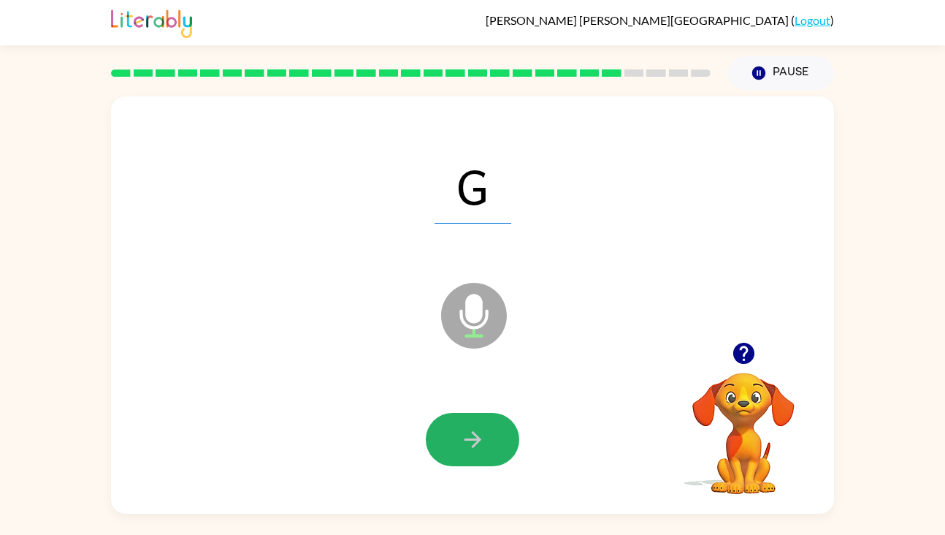
click at [490, 449] on button "button" at bounding box center [472, 439] width 93 height 53
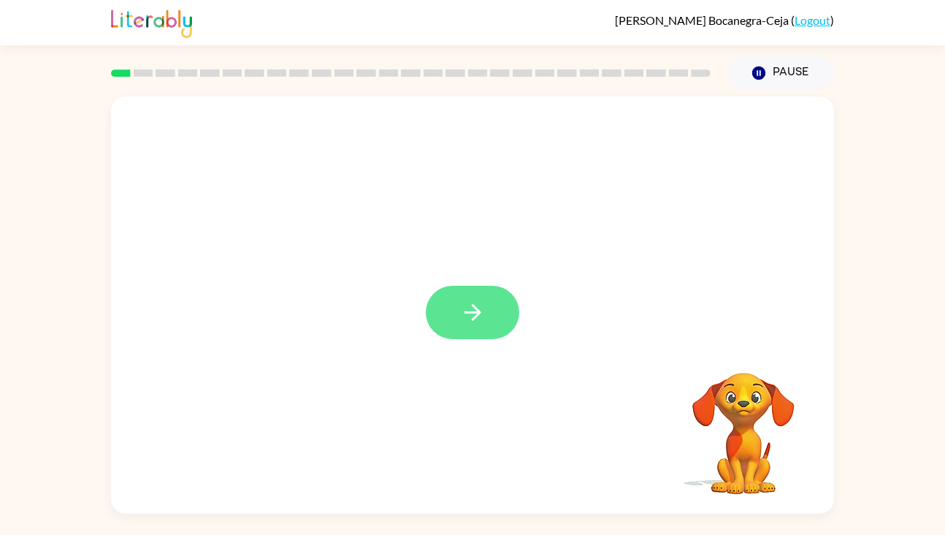
click at [467, 299] on icon "button" at bounding box center [473, 312] width 26 height 26
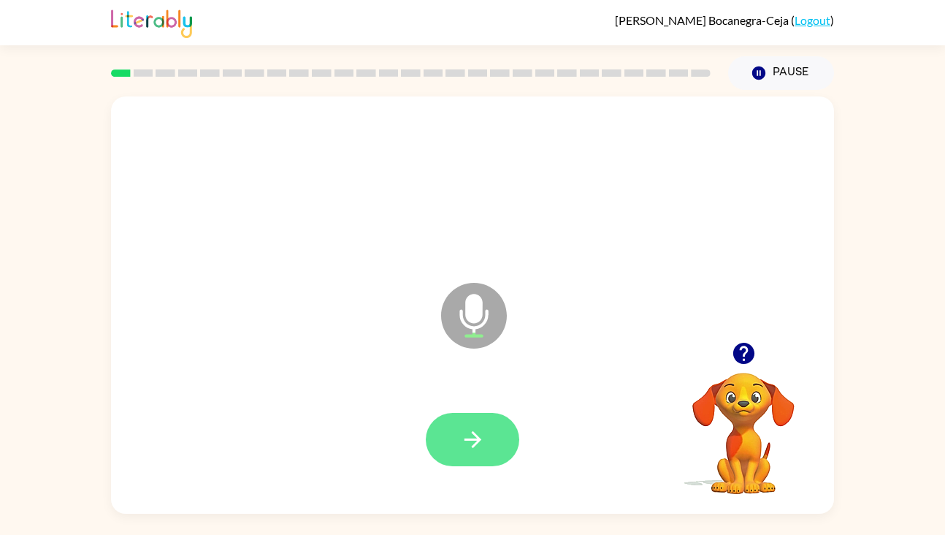
click at [462, 443] on icon "button" at bounding box center [473, 439] width 26 height 26
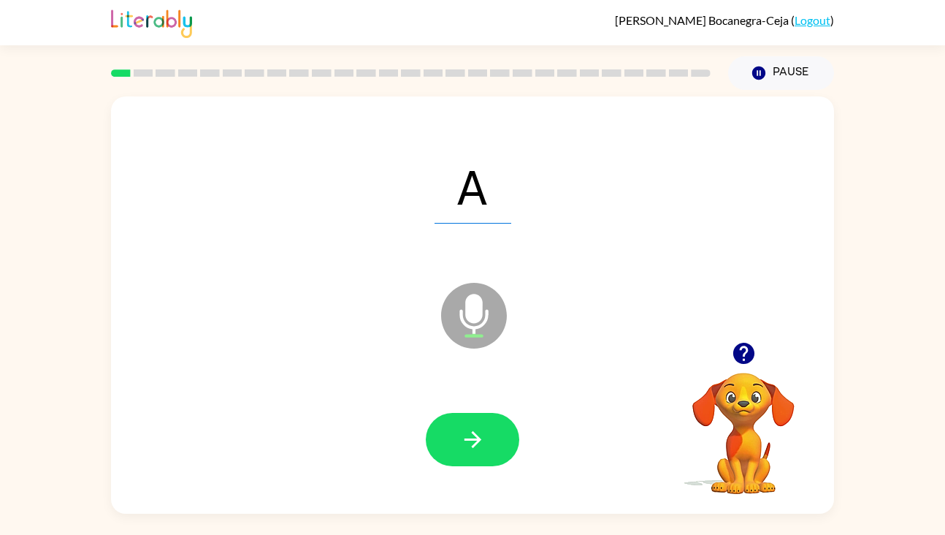
click at [462, 443] on icon "button" at bounding box center [473, 439] width 26 height 26
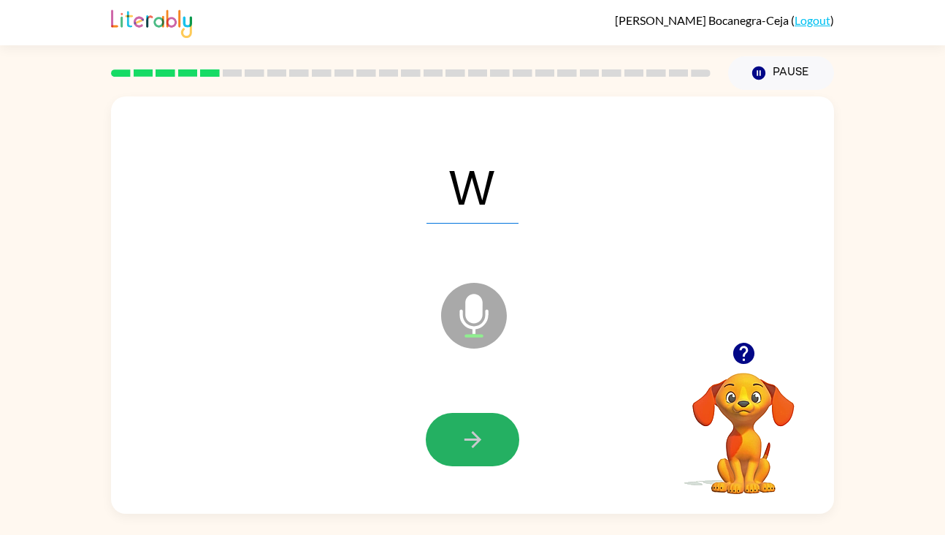
click at [462, 443] on icon "button" at bounding box center [473, 439] width 26 height 26
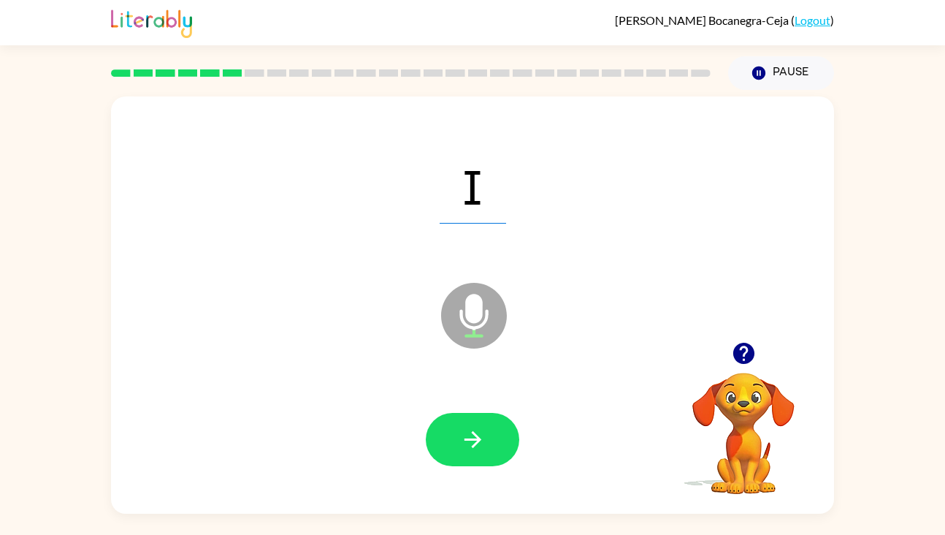
click at [462, 443] on icon "button" at bounding box center [473, 439] width 26 height 26
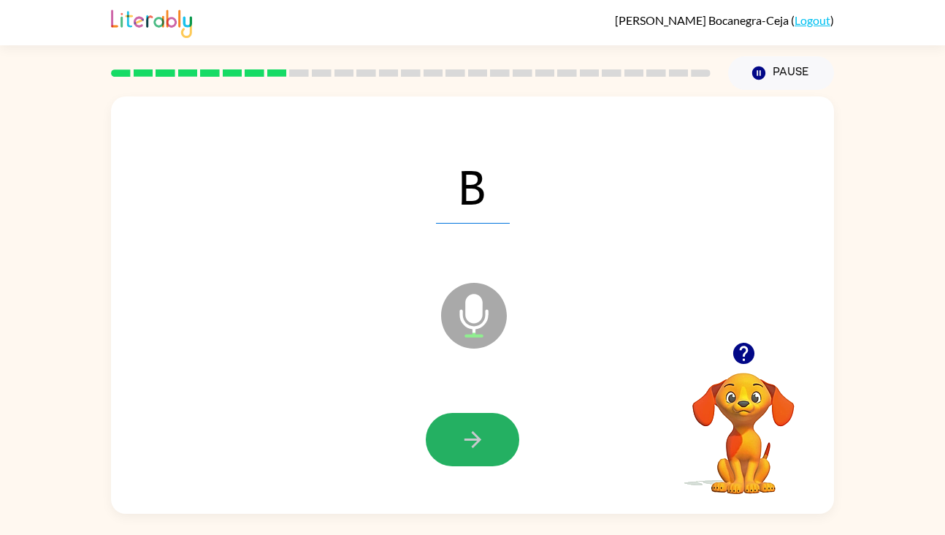
click at [462, 443] on icon "button" at bounding box center [473, 439] width 26 height 26
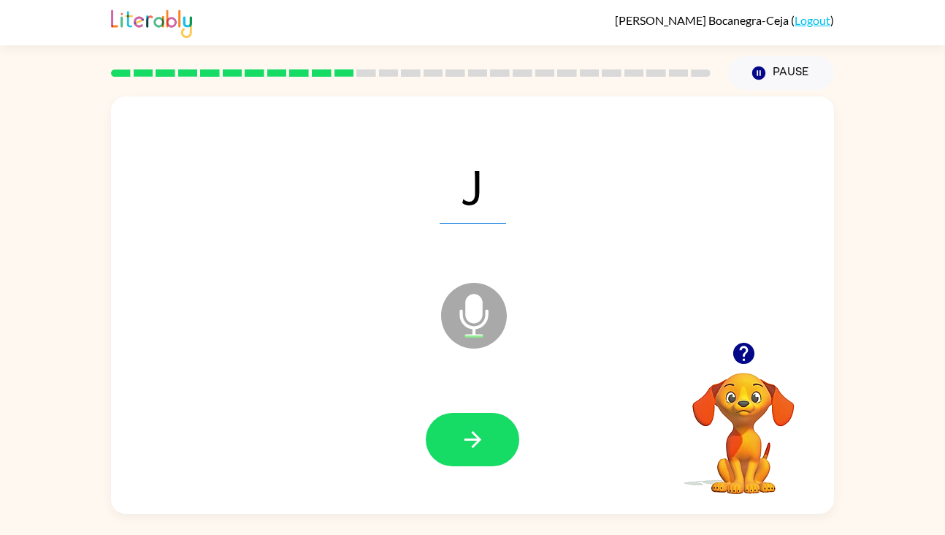
click at [462, 443] on icon "button" at bounding box center [473, 439] width 26 height 26
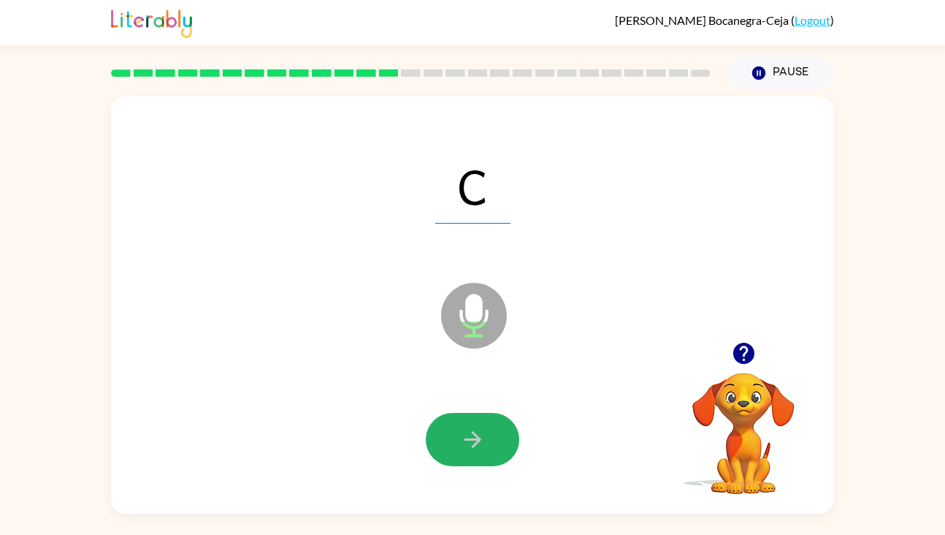
click at [462, 443] on icon "button" at bounding box center [473, 439] width 26 height 26
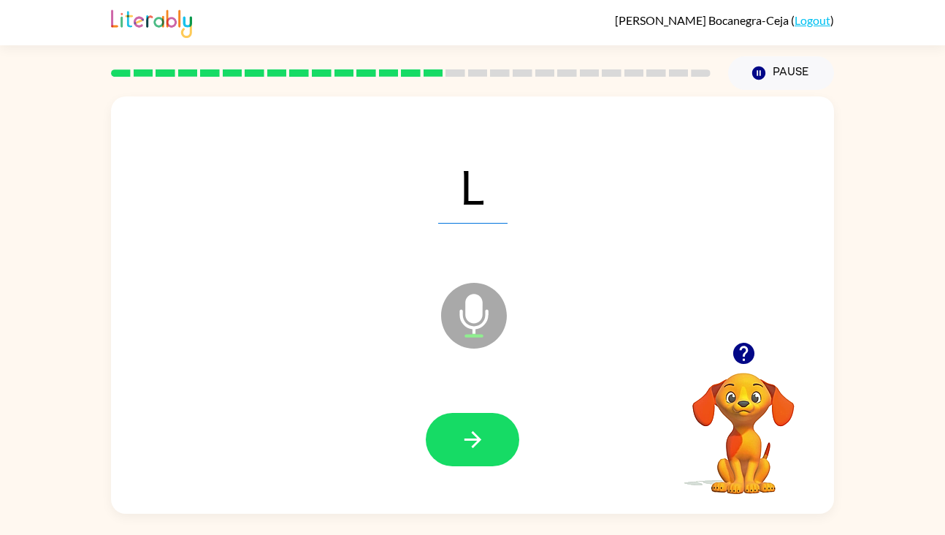
click at [462, 443] on icon "button" at bounding box center [473, 439] width 26 height 26
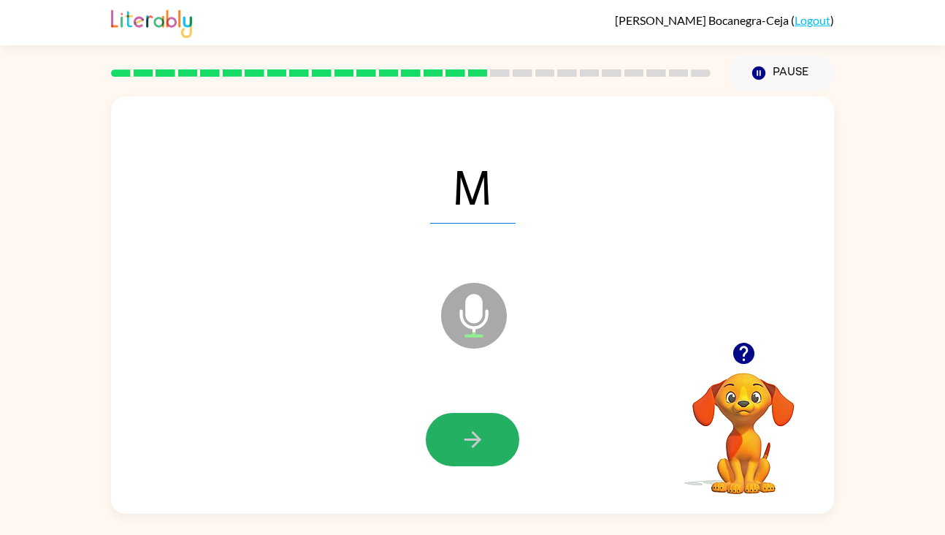
click at [462, 443] on icon "button" at bounding box center [473, 439] width 26 height 26
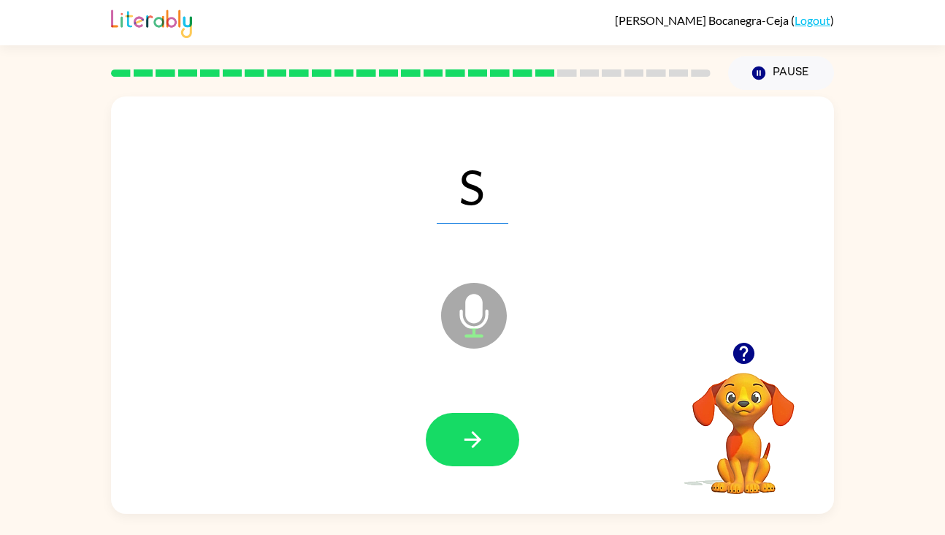
click at [462, 443] on icon "button" at bounding box center [473, 439] width 26 height 26
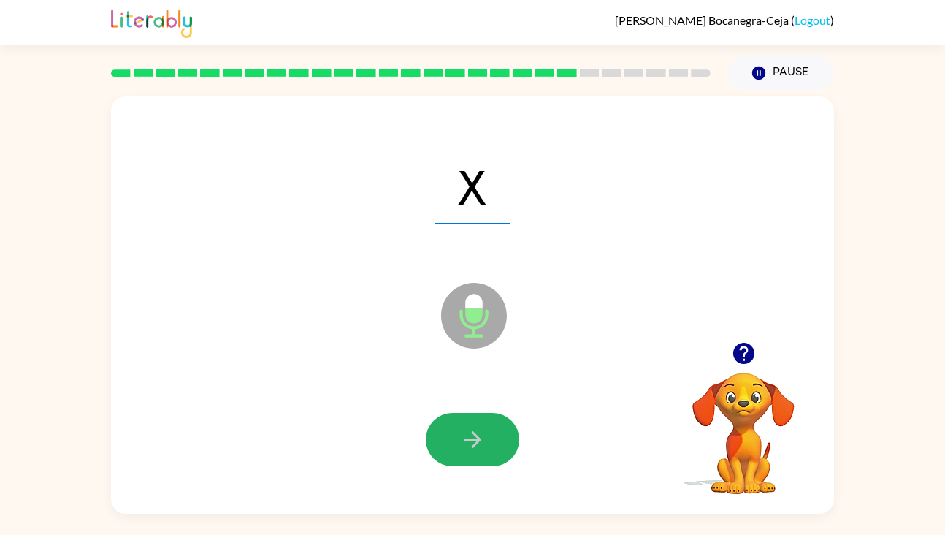
click at [462, 443] on icon "button" at bounding box center [473, 439] width 26 height 26
click at [461, 441] on icon "button" at bounding box center [473, 439] width 26 height 26
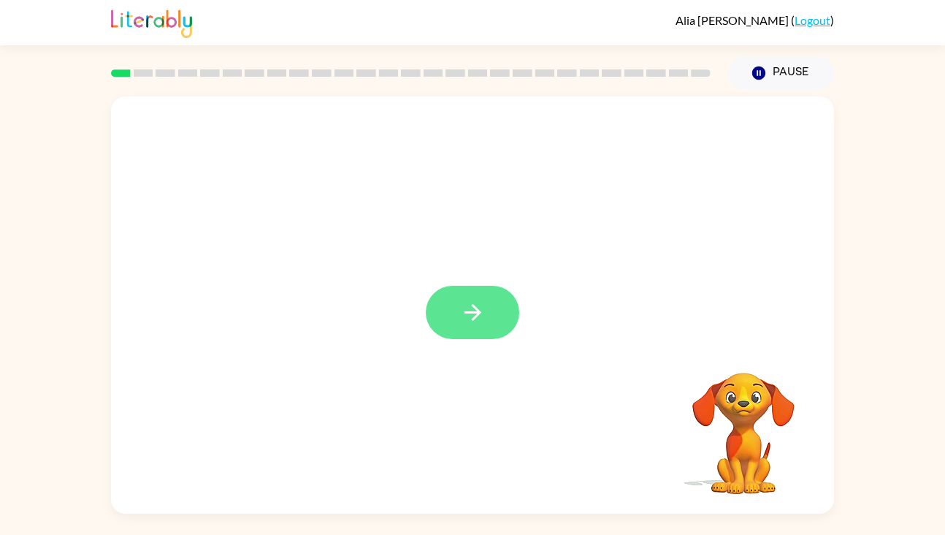
click at [469, 310] on icon "button" at bounding box center [473, 312] width 26 height 26
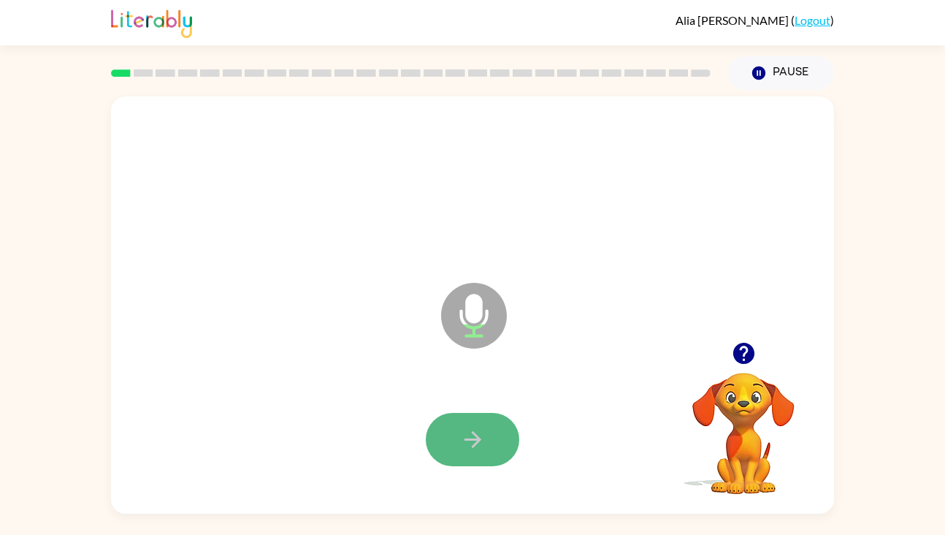
click at [483, 444] on icon "button" at bounding box center [473, 439] width 26 height 26
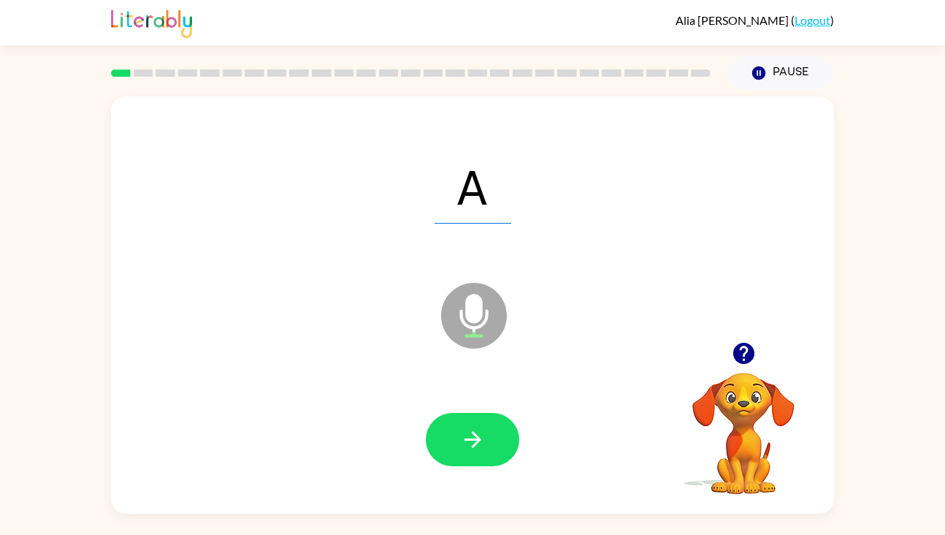
click at [483, 444] on icon "button" at bounding box center [473, 439] width 26 height 26
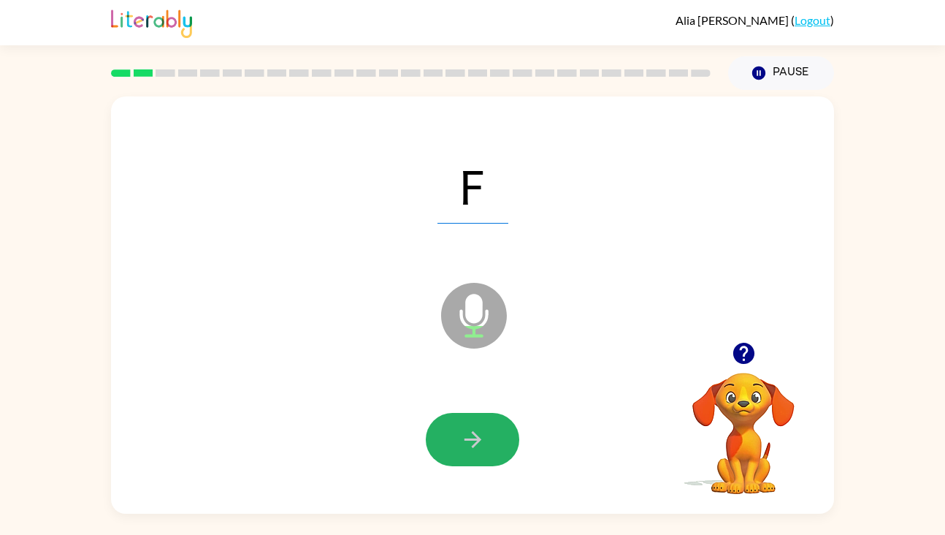
click at [483, 444] on icon "button" at bounding box center [473, 439] width 26 height 26
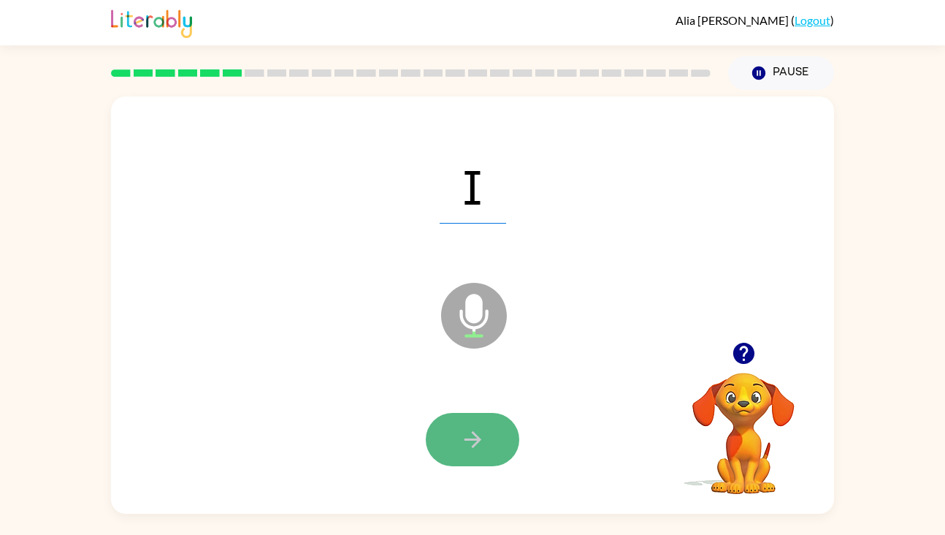
click at [466, 443] on icon "button" at bounding box center [473, 439] width 26 height 26
click at [467, 446] on icon "button" at bounding box center [473, 439] width 26 height 26
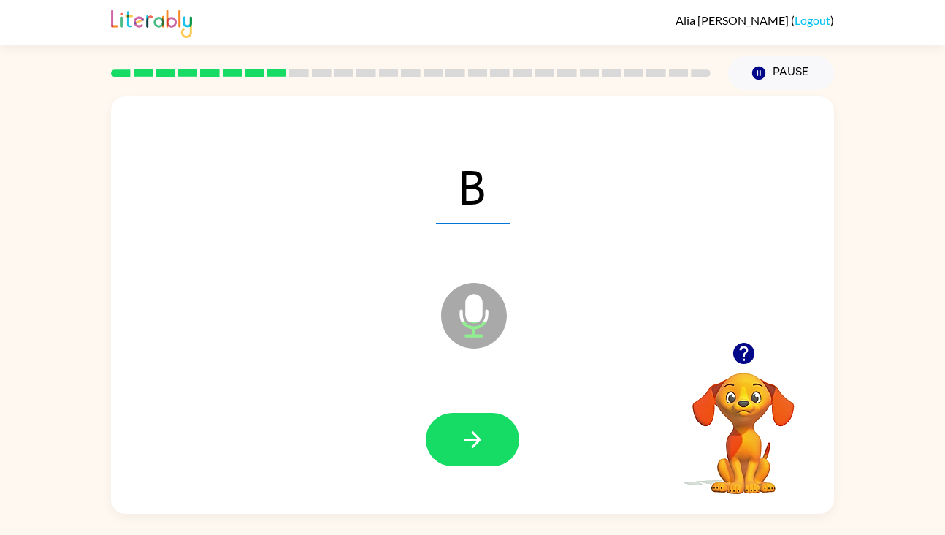
click at [467, 446] on icon "button" at bounding box center [473, 439] width 26 height 26
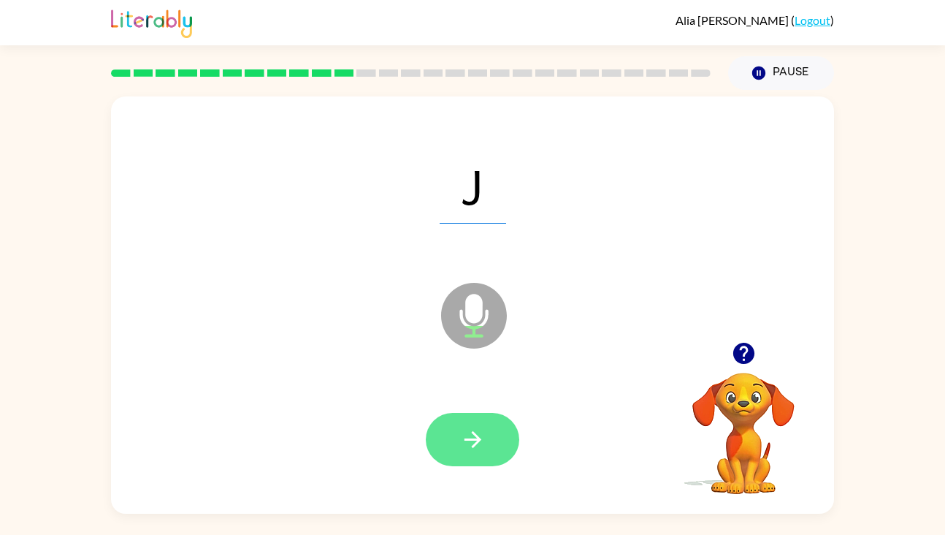
click at [473, 445] on icon "button" at bounding box center [472, 439] width 17 height 17
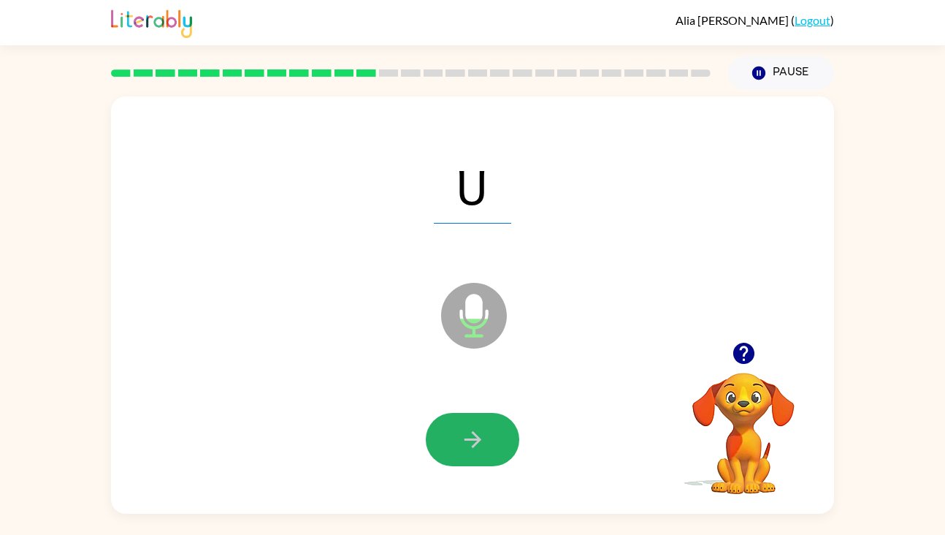
click at [473, 445] on icon "button" at bounding box center [472, 439] width 17 height 17
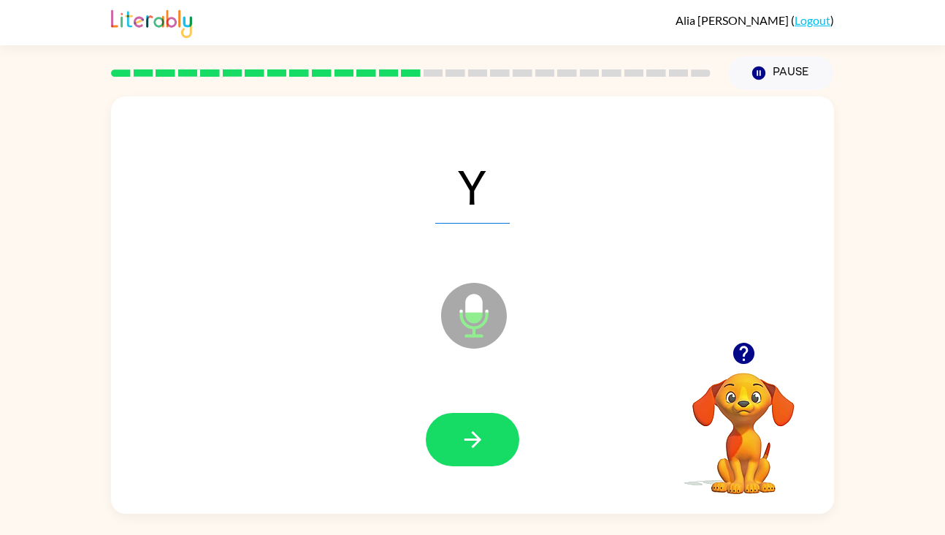
click at [473, 445] on icon "button" at bounding box center [472, 439] width 17 height 17
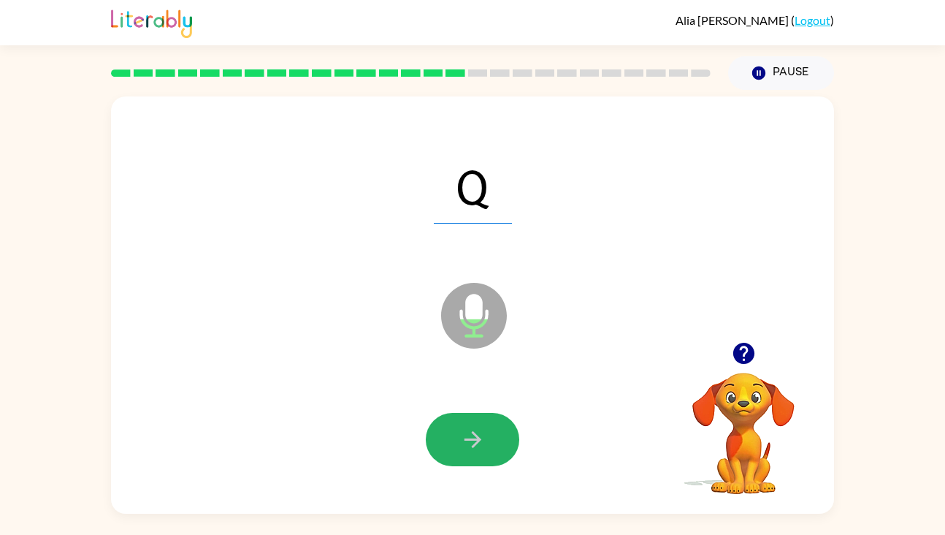
click at [473, 445] on icon "button" at bounding box center [472, 439] width 17 height 17
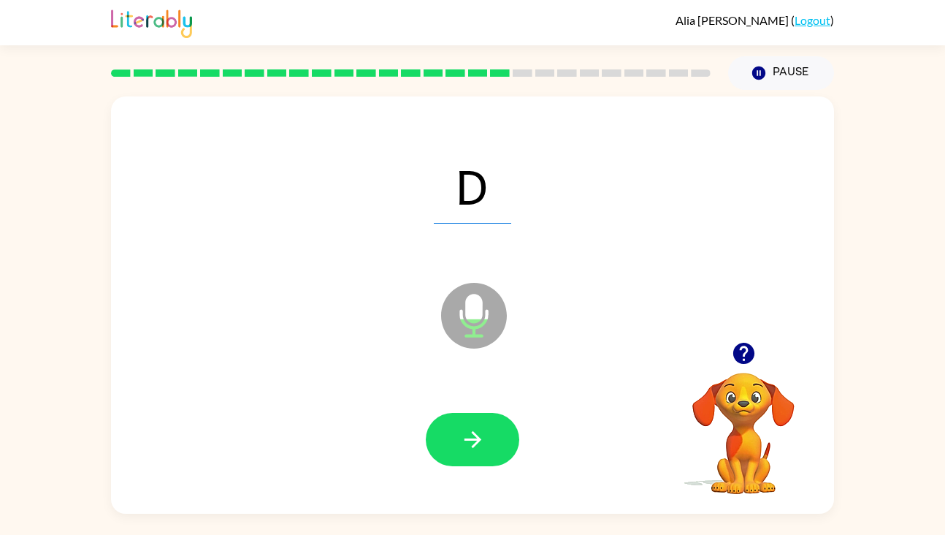
click at [473, 445] on icon "button" at bounding box center [472, 439] width 17 height 17
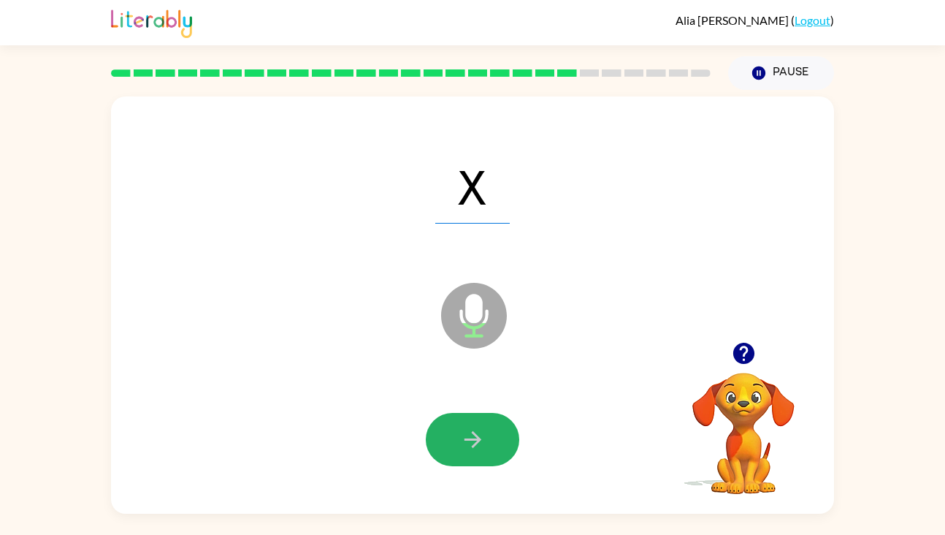
click at [473, 445] on icon "button" at bounding box center [472, 439] width 17 height 17
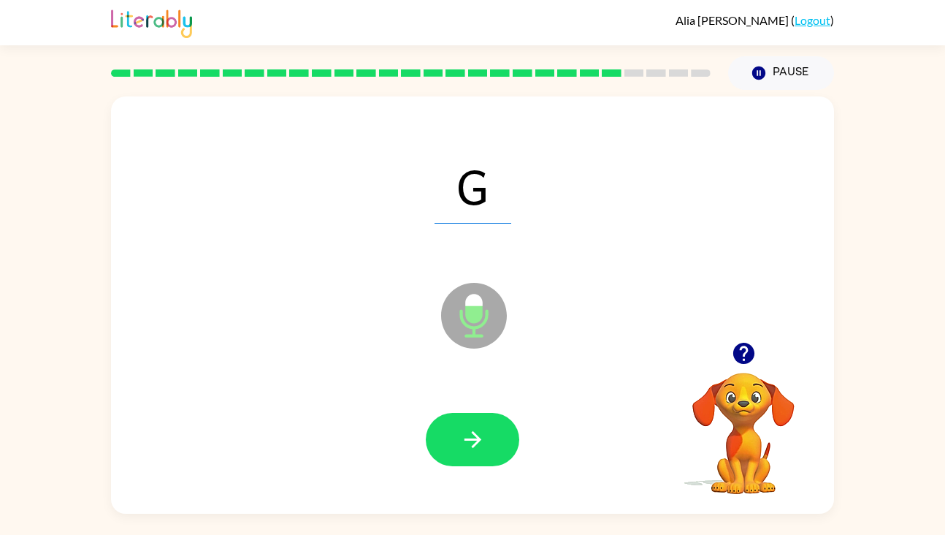
click at [473, 445] on icon "button" at bounding box center [472, 439] width 17 height 17
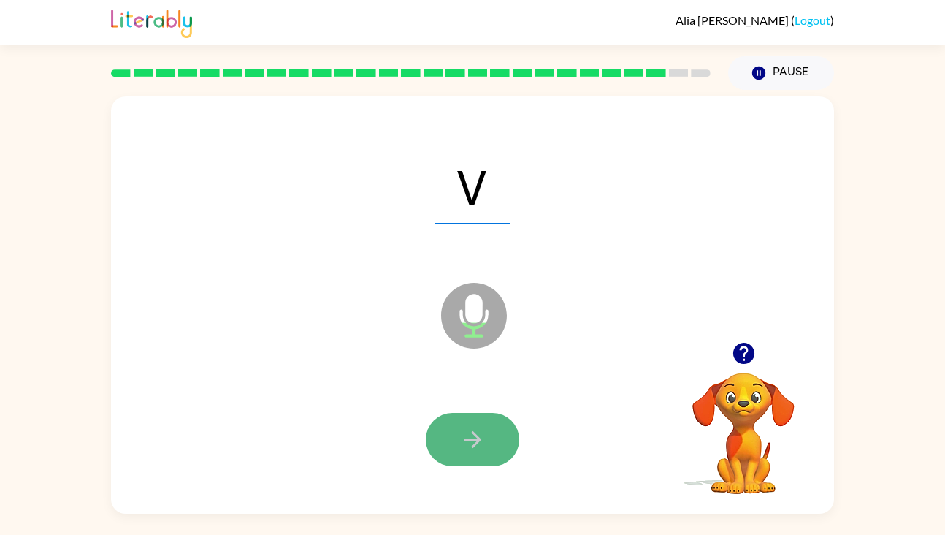
click at [482, 437] on icon "button" at bounding box center [473, 439] width 26 height 26
click at [482, 438] on icon "button" at bounding box center [473, 439] width 26 height 26
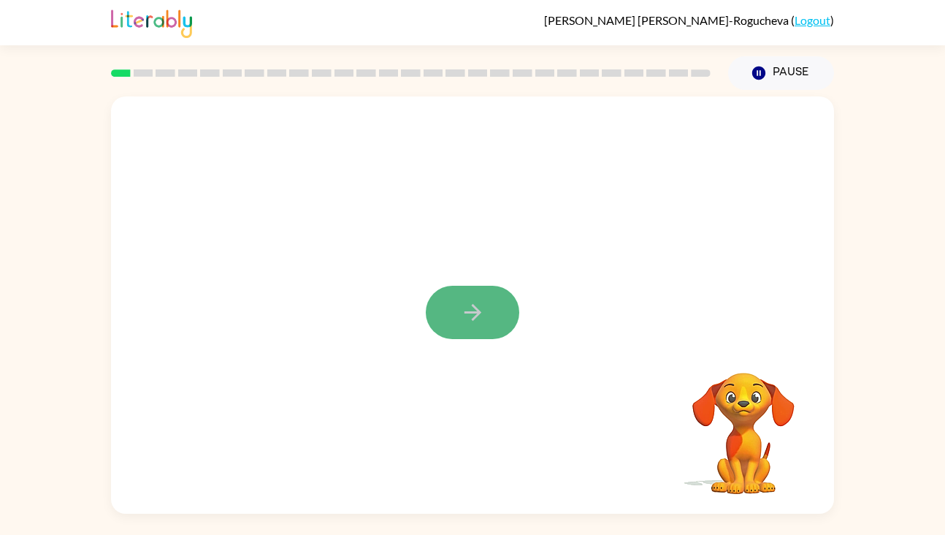
click at [478, 301] on icon "button" at bounding box center [473, 312] width 26 height 26
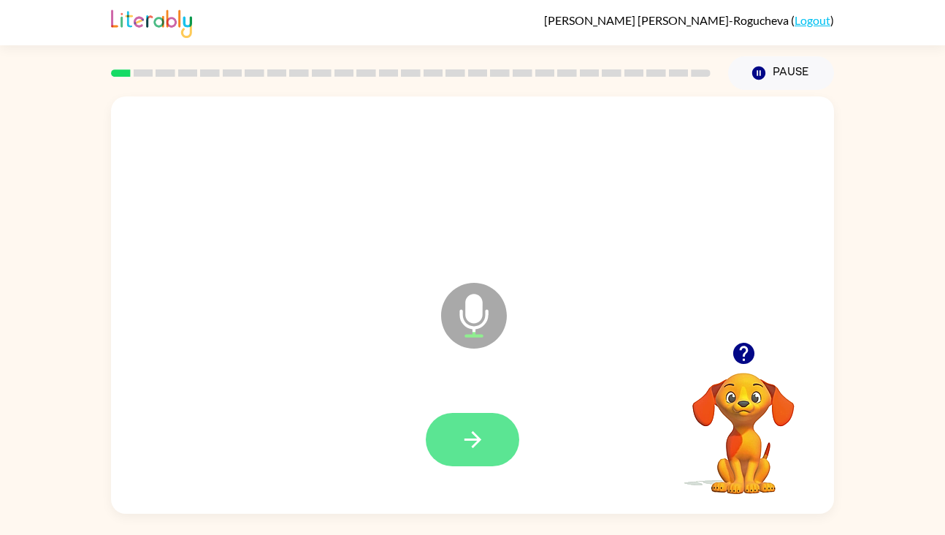
click at [451, 447] on button "button" at bounding box center [472, 439] width 93 height 53
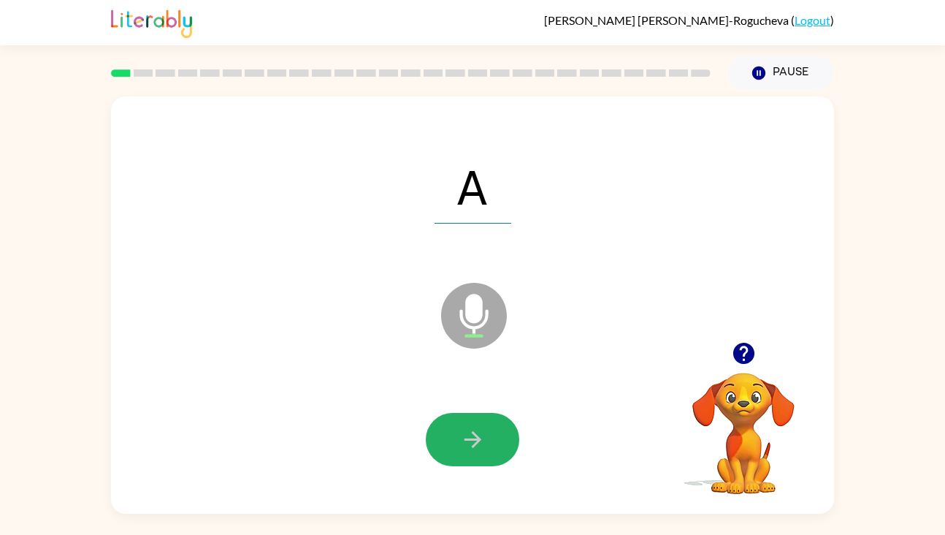
click at [467, 437] on icon "button" at bounding box center [473, 439] width 26 height 26
click at [489, 443] on button "button" at bounding box center [472, 439] width 93 height 53
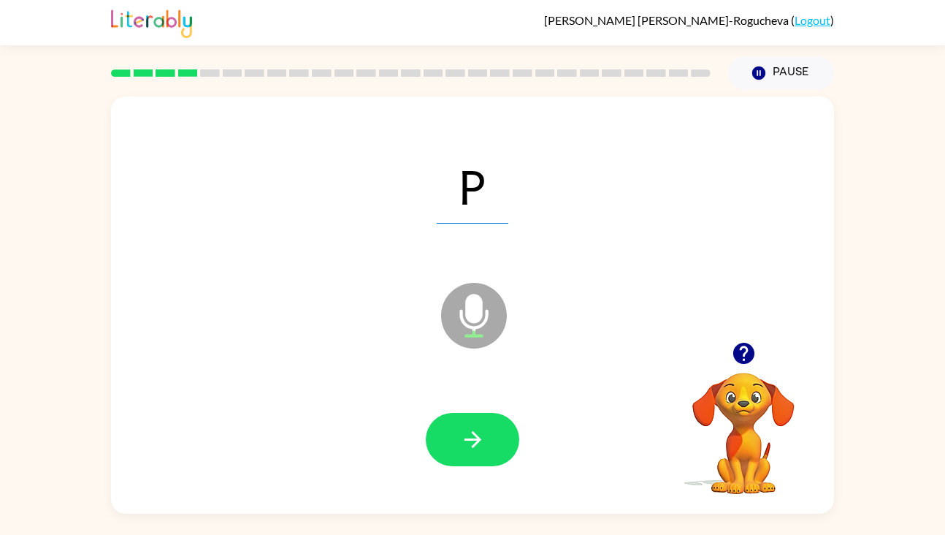
click at [489, 443] on button "button" at bounding box center [472, 439] width 93 height 53
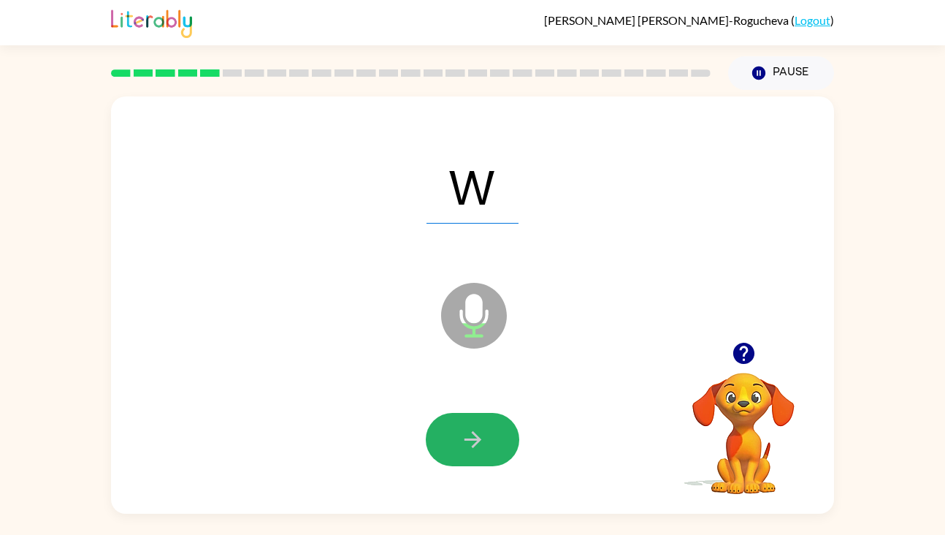
click at [489, 443] on button "button" at bounding box center [472, 439] width 93 height 53
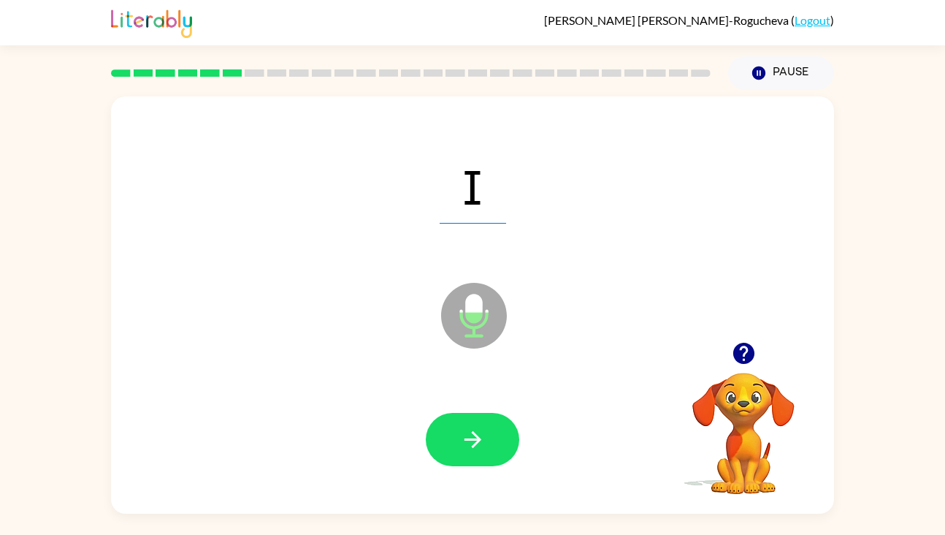
click at [489, 443] on button "button" at bounding box center [472, 439] width 93 height 53
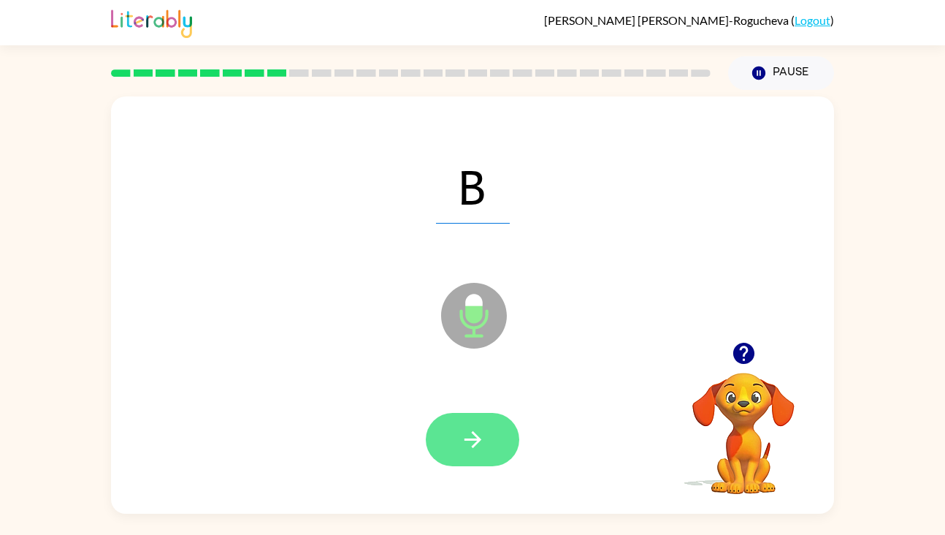
click at [488, 437] on button "button" at bounding box center [472, 439] width 93 height 53
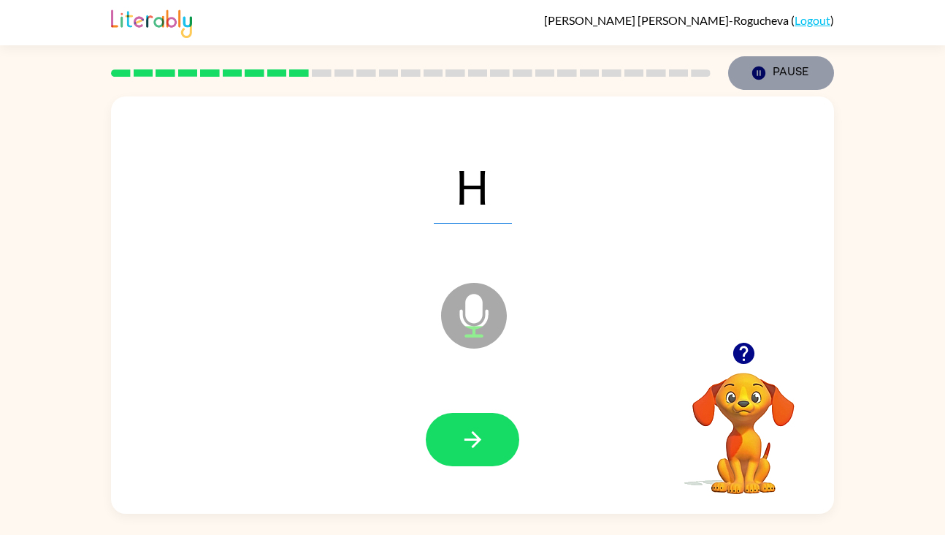
click at [781, 73] on button "Pause Pause" at bounding box center [781, 73] width 106 height 34
